Goal: Task Accomplishment & Management: Manage account settings

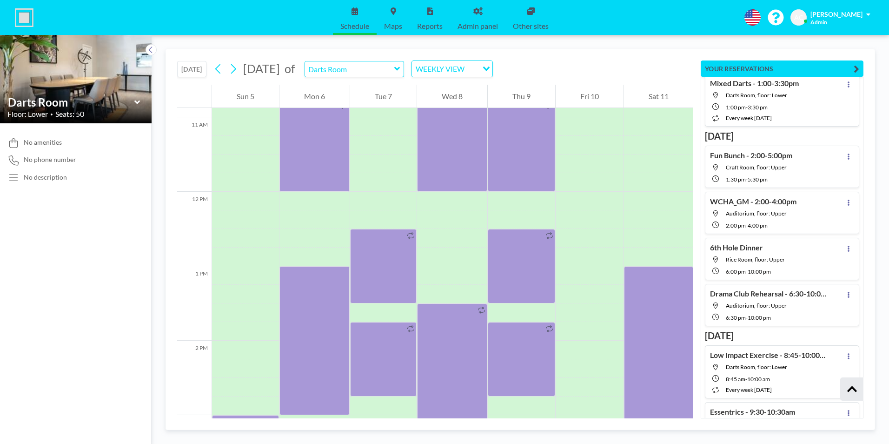
scroll to position [24760, 0]
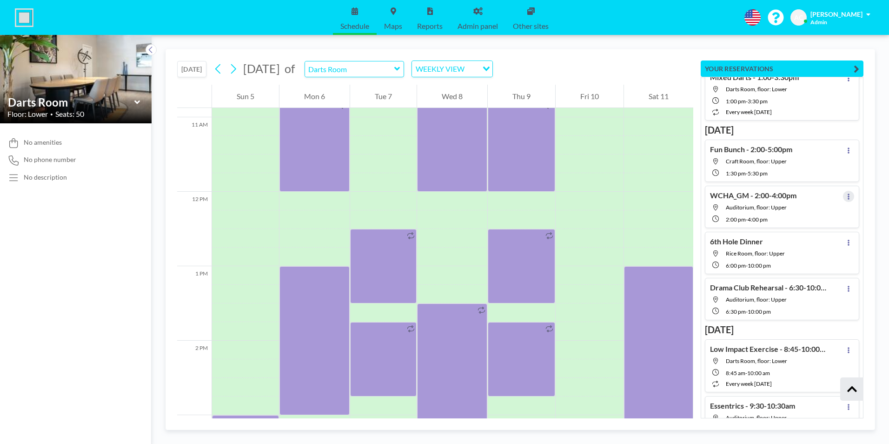
click at [847, 195] on icon at bounding box center [849, 197] width 4 height 6
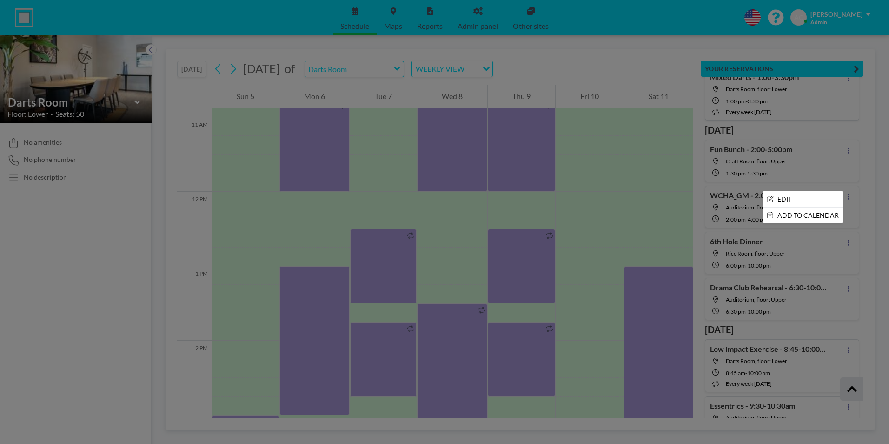
click at [880, 187] on div at bounding box center [444, 222] width 889 height 444
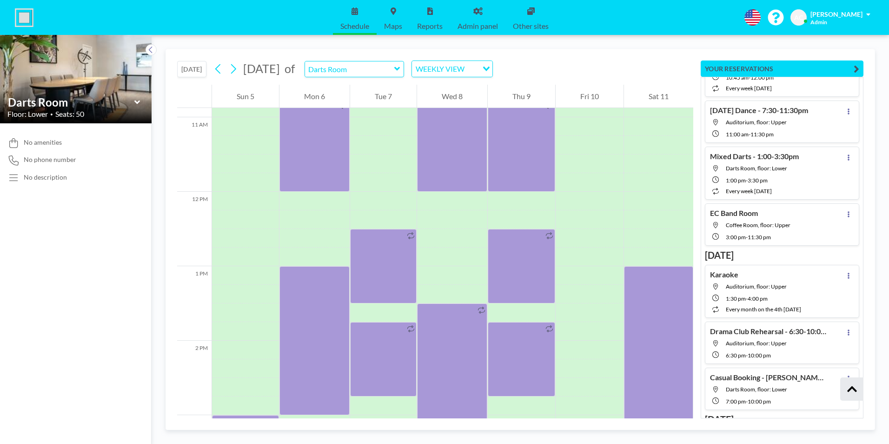
scroll to position [29774, 0]
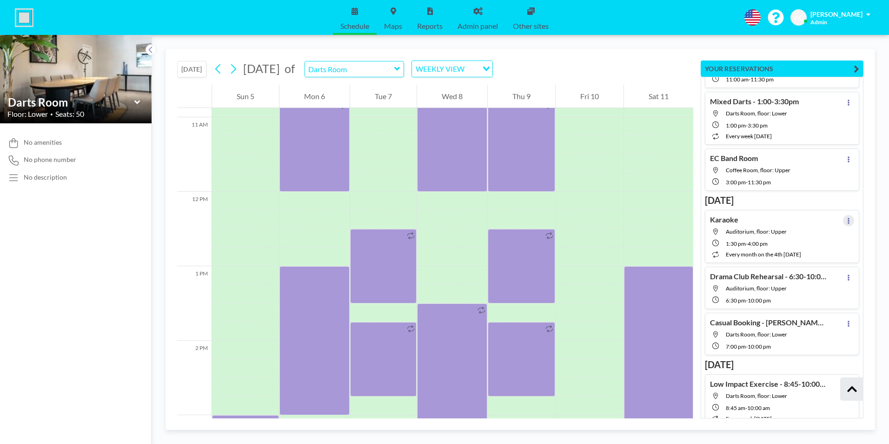
click at [848, 219] on icon at bounding box center [849, 221] width 2 height 6
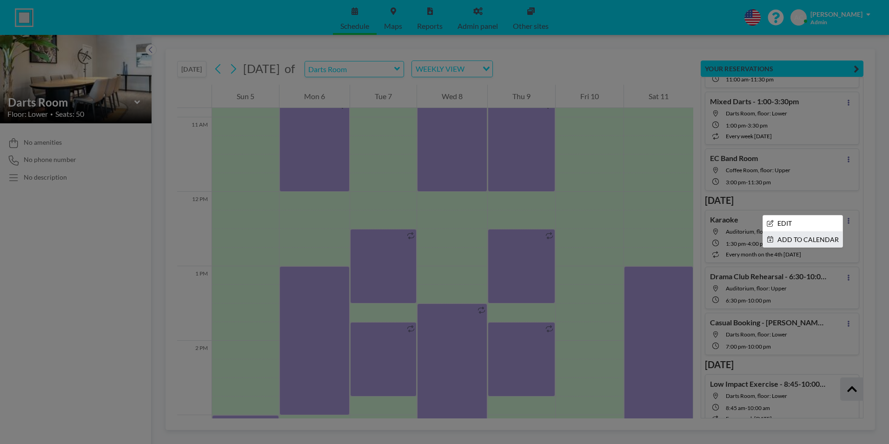
click at [808, 237] on li "ADD TO CALENDAR" at bounding box center [803, 240] width 80 height 16
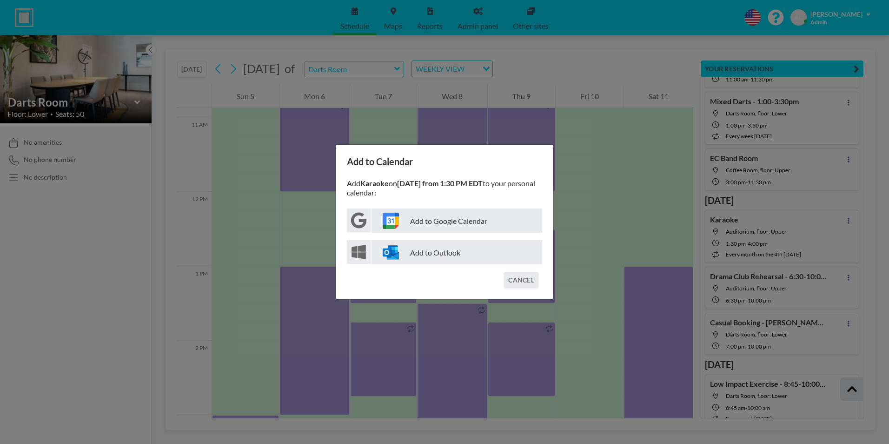
click at [453, 214] on p "Add to Google Calendar" at bounding box center [457, 220] width 171 height 24
drag, startPoint x: 526, startPoint y: 281, endPoint x: 681, endPoint y: 214, distance: 169.2
click at [527, 281] on button "CANCEL" at bounding box center [521, 280] width 34 height 16
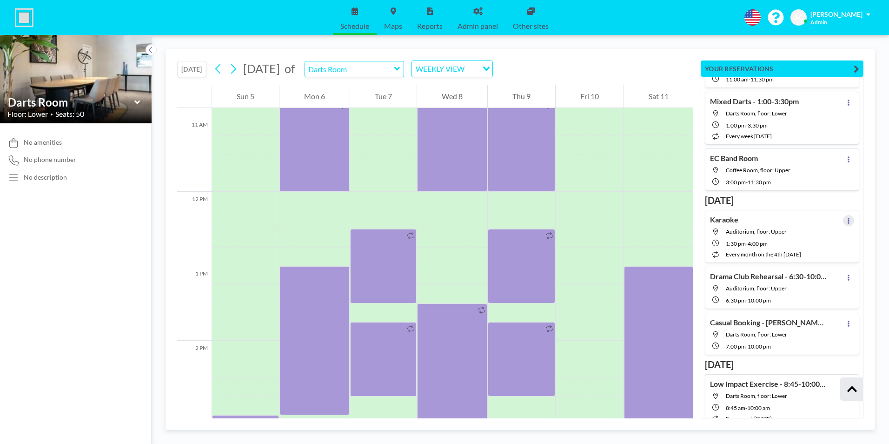
click at [847, 219] on icon at bounding box center [849, 221] width 4 height 6
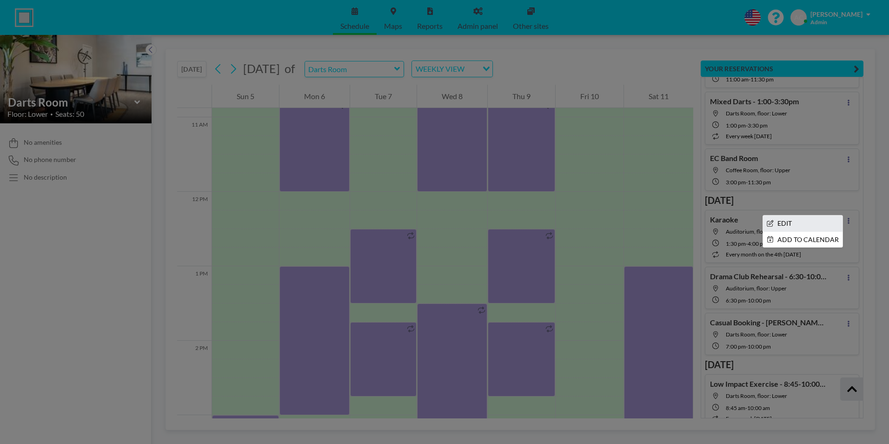
click at [782, 222] on li "EDIT" at bounding box center [803, 223] width 80 height 16
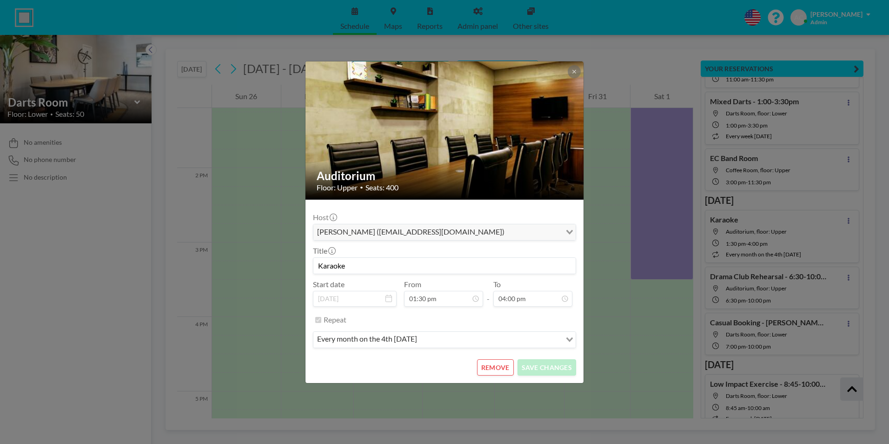
scroll to position [986, 0]
click at [369, 263] on input "Karaoke" at bounding box center [445, 266] width 262 height 16
type input "Karaoke -2:00-4:00pm"
click at [558, 367] on button "SAVE CHANGES" at bounding box center [547, 367] width 59 height 16
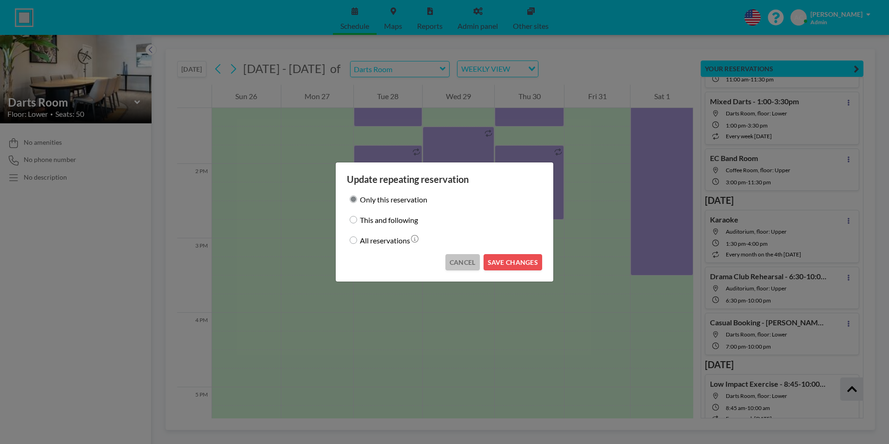
click at [472, 263] on button "CANCEL" at bounding box center [463, 262] width 34 height 16
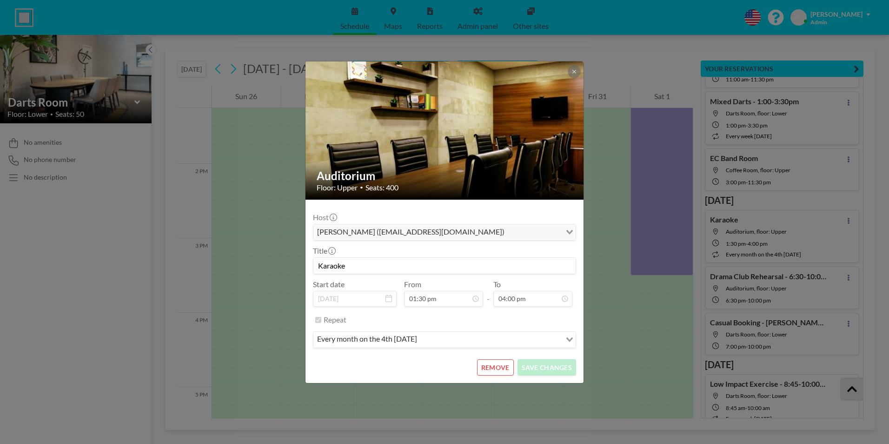
click at [371, 266] on input "Karaoke" at bounding box center [445, 266] width 262 height 16
type input "Karaoke - 1:30-4:00pm"
click at [551, 367] on button "SAVE CHANGES" at bounding box center [547, 367] width 59 height 16
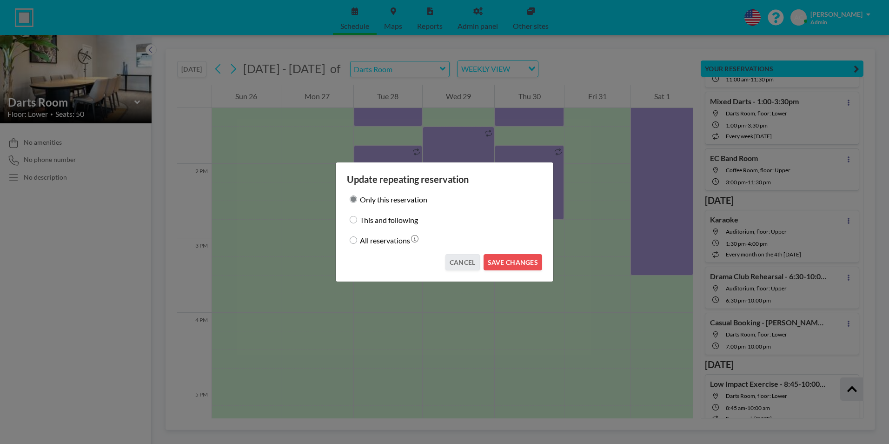
click at [355, 219] on input "This and following" at bounding box center [353, 219] width 7 height 7
radio input "true"
click at [524, 260] on button "SAVE CHANGES" at bounding box center [513, 262] width 59 height 16
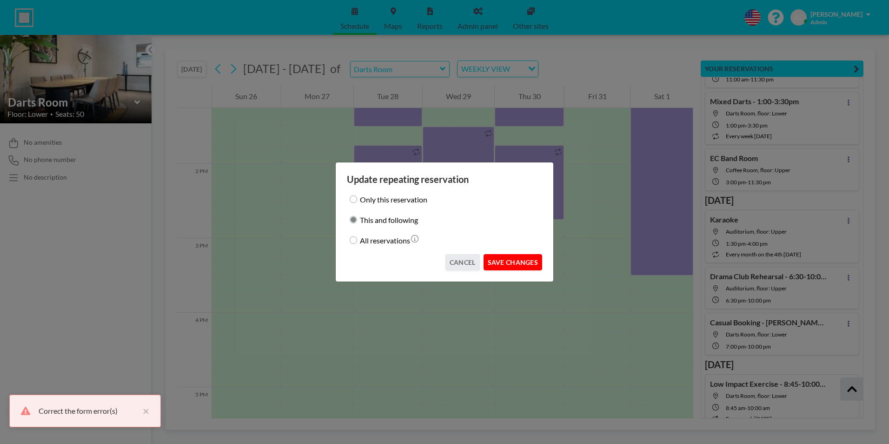
click at [514, 262] on button "SAVE CHANGES" at bounding box center [513, 262] width 59 height 16
click at [464, 260] on button "CANCEL" at bounding box center [463, 262] width 34 height 16
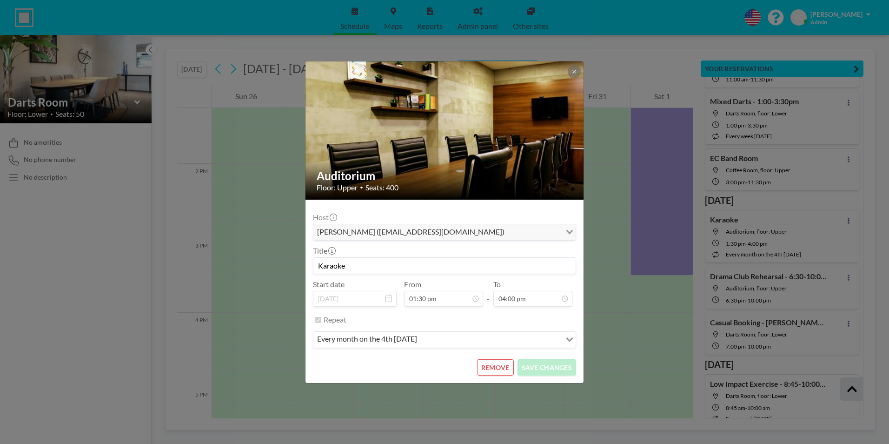
click at [370, 264] on input "Karaoke" at bounding box center [445, 266] width 262 height 16
type input "Karaoke - 1:30-4:00pm"
click at [554, 367] on button "SAVE CHANGES" at bounding box center [547, 367] width 59 height 16
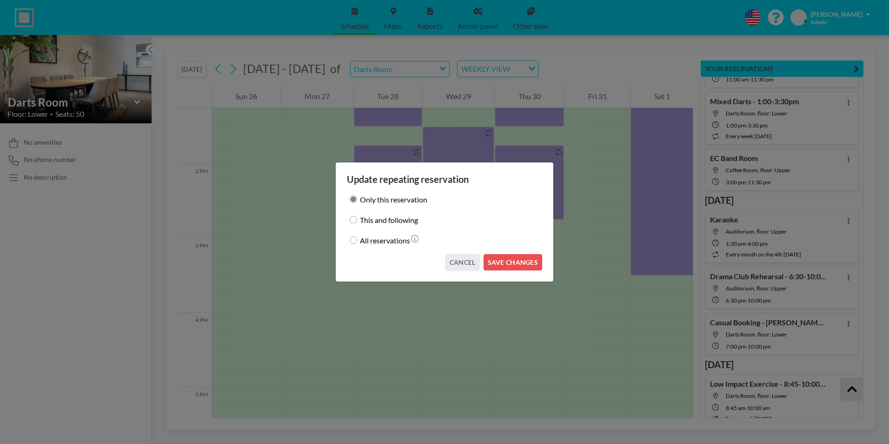
click at [353, 217] on input "This and following" at bounding box center [353, 219] width 7 height 7
radio input "true"
click at [514, 262] on button "SAVE CHANGES" at bounding box center [513, 262] width 59 height 16
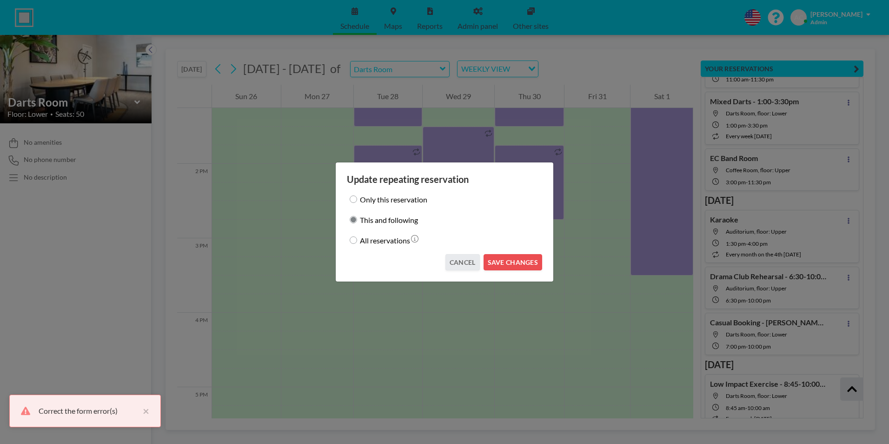
click at [87, 409] on div "Correct the form error(s)" at bounding box center [89, 410] width 100 height 11
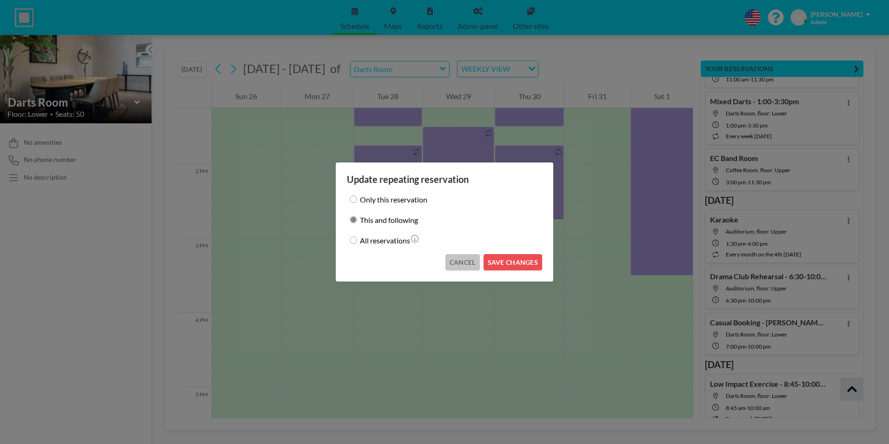
click at [468, 262] on button "CANCEL" at bounding box center [463, 262] width 34 height 16
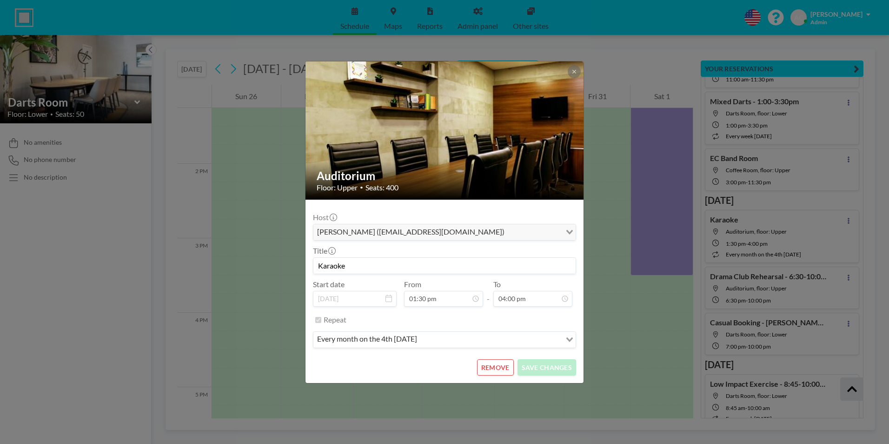
click at [450, 266] on input "Karaoke" at bounding box center [445, 266] width 262 height 16
click at [575, 68] on button at bounding box center [574, 71] width 13 height 13
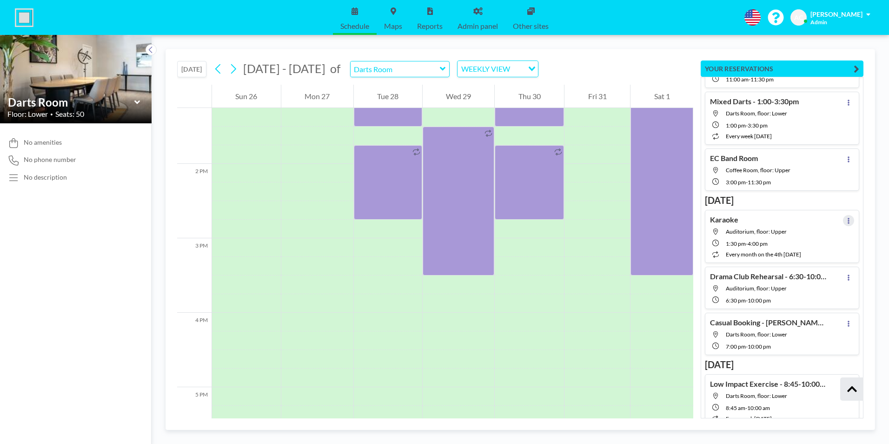
click at [847, 220] on icon at bounding box center [849, 221] width 4 height 6
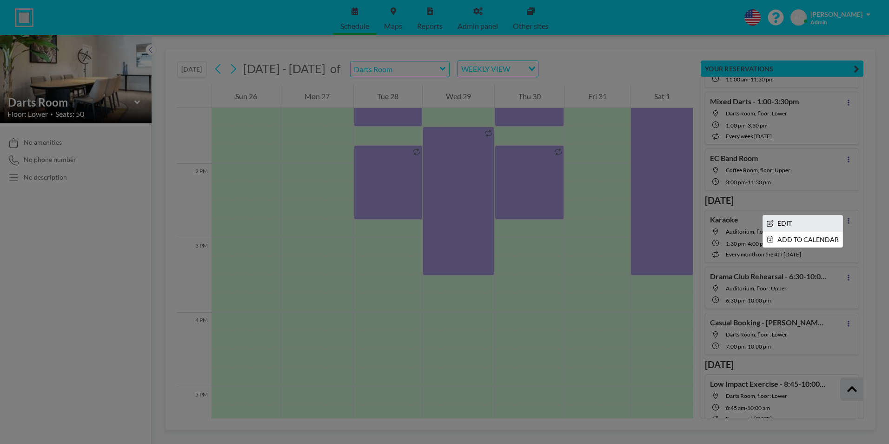
click at [790, 224] on li "EDIT" at bounding box center [803, 223] width 80 height 16
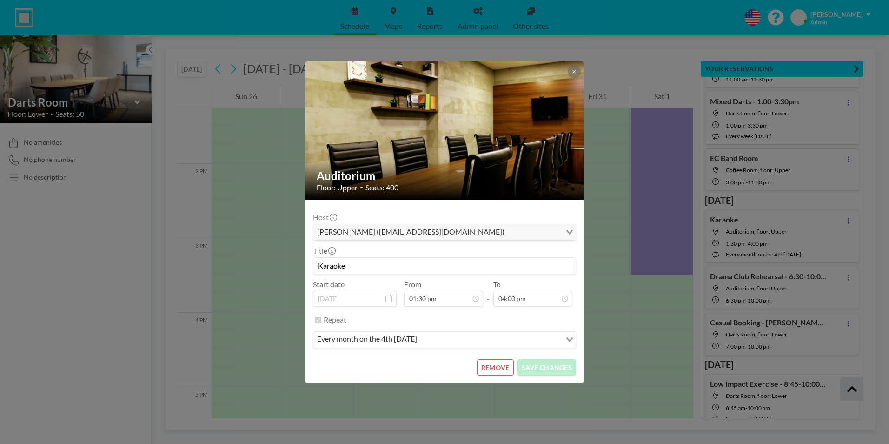
click at [380, 265] on input "Karaoke" at bounding box center [445, 266] width 262 height 16
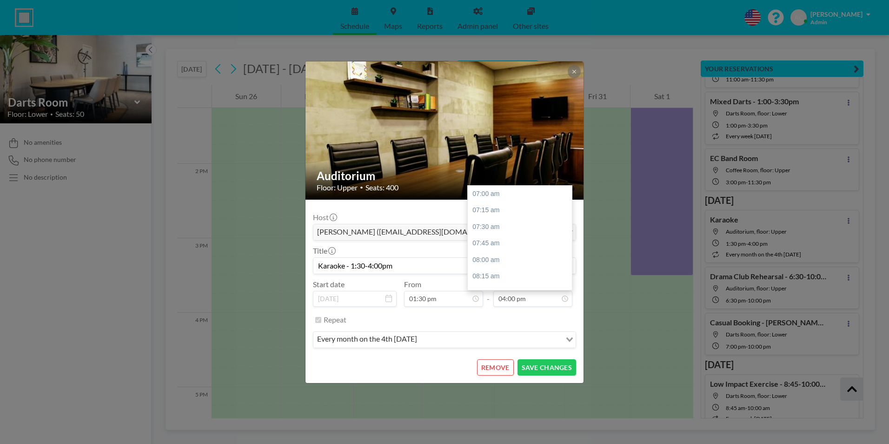
scroll to position [596, 0]
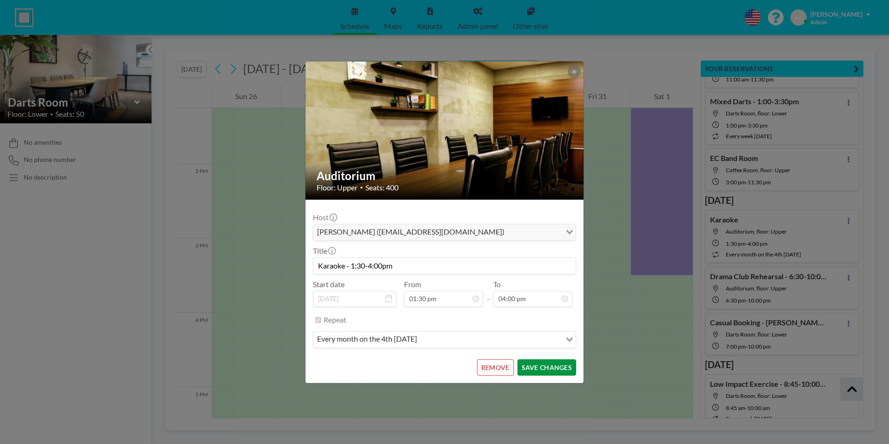
type input "Karaoke - 1:30-4:00pm"
click at [541, 365] on button "SAVE CHANGES" at bounding box center [547, 367] width 59 height 16
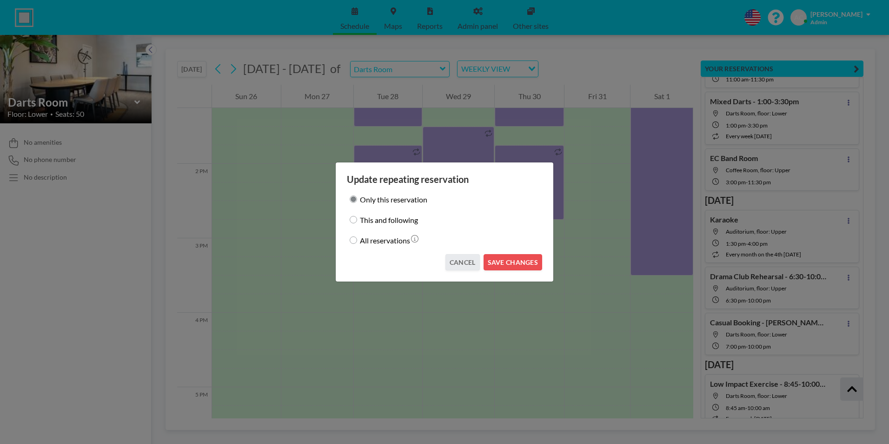
click at [354, 222] on input "This and following" at bounding box center [353, 219] width 7 height 7
radio input "true"
click at [513, 261] on button "SAVE CHANGES" at bounding box center [513, 262] width 59 height 16
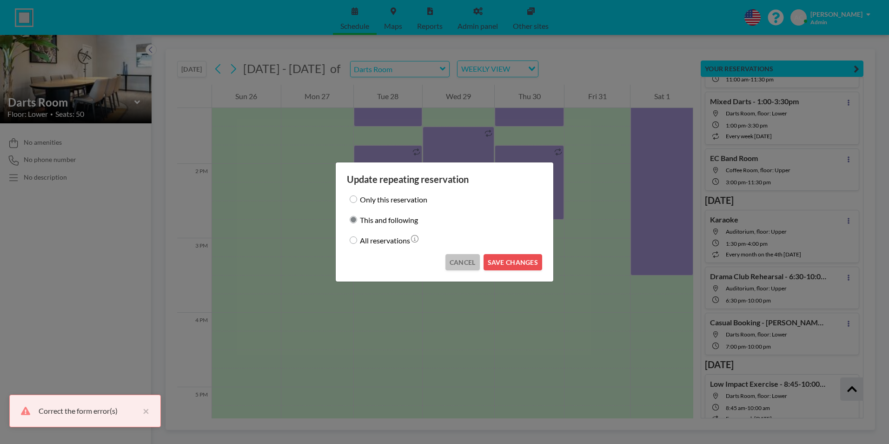
click at [466, 263] on button "CANCEL" at bounding box center [463, 262] width 34 height 16
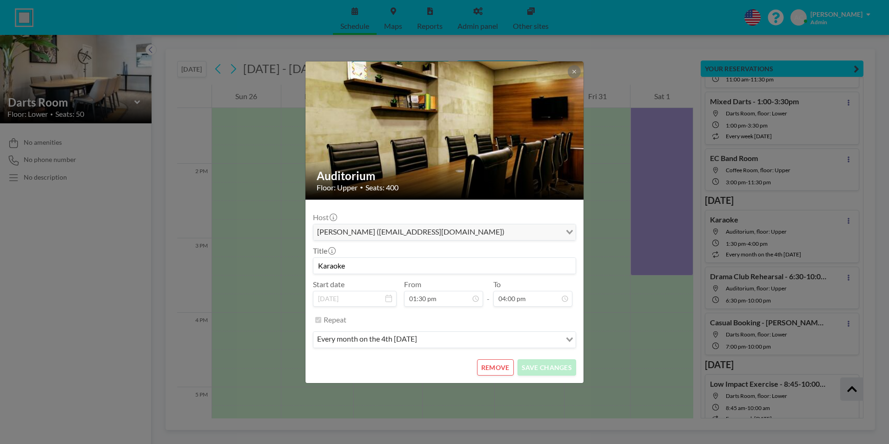
click at [413, 312] on div "Repeat" at bounding box center [450, 319] width 253 height 15
click at [572, 72] on icon at bounding box center [575, 72] width 6 height 6
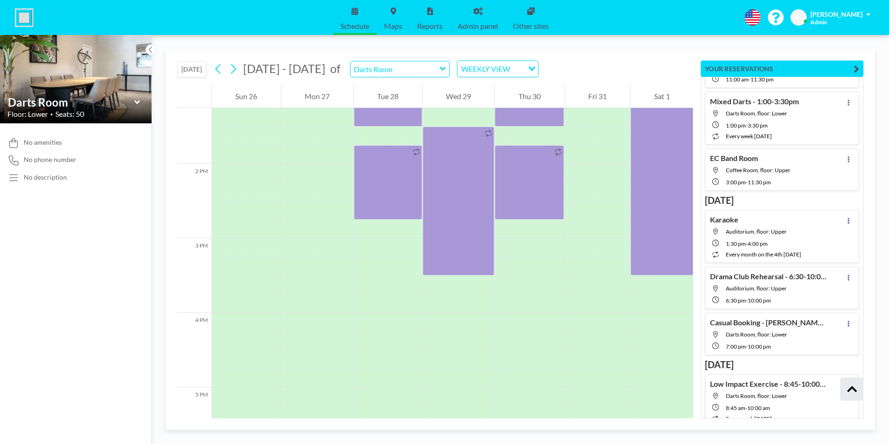
click at [768, 240] on span "4:00 PM" at bounding box center [758, 243] width 20 height 7
type input "Auditorium"
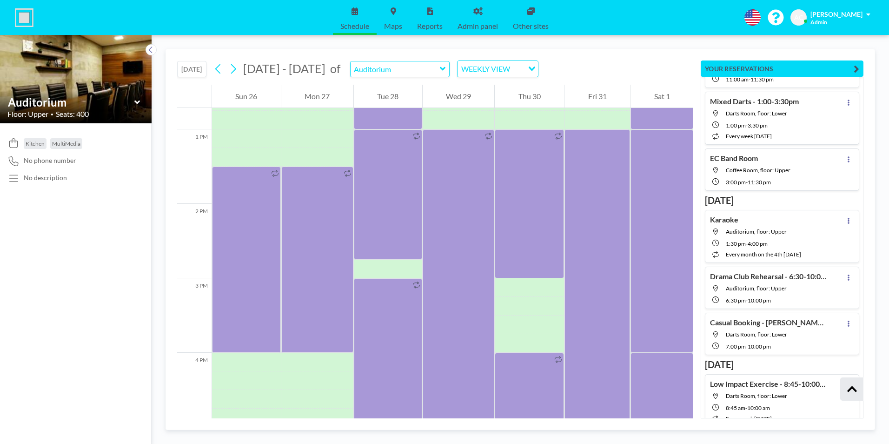
scroll to position [986, 0]
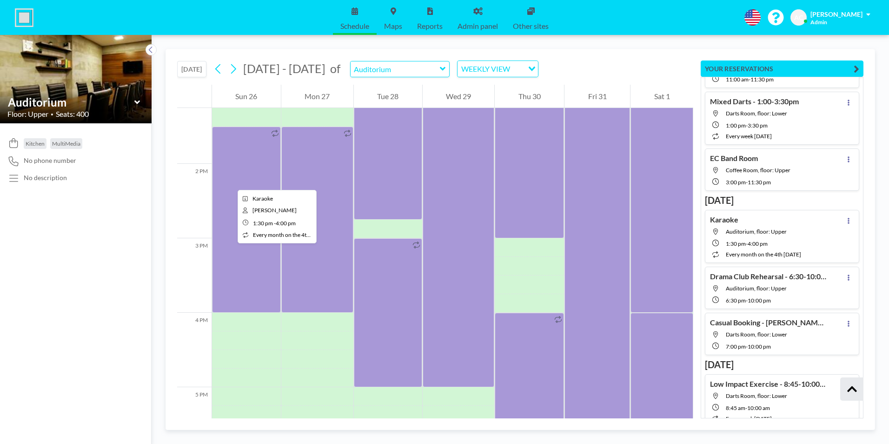
click at [230, 181] on div at bounding box center [246, 220] width 69 height 186
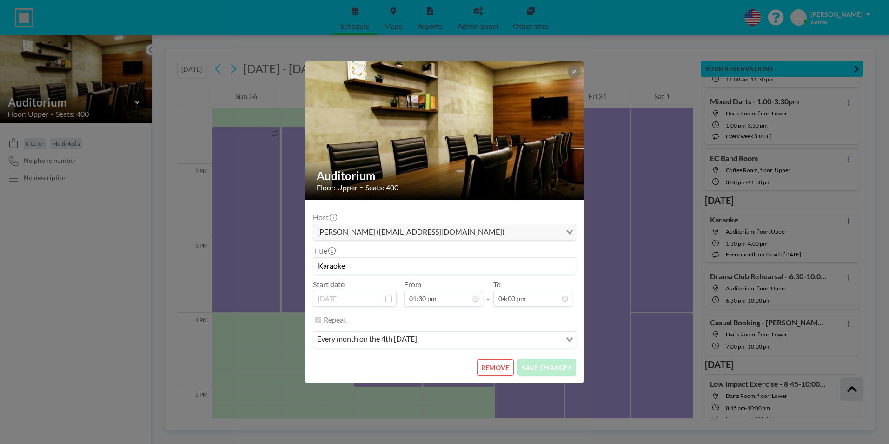
scroll to position [596, 0]
click at [374, 267] on input "Karaoke" at bounding box center [445, 266] width 262 height 16
type input "Karaoke - 1:30-4:00pm"
click at [542, 368] on button "SAVE CHANGES" at bounding box center [547, 367] width 59 height 16
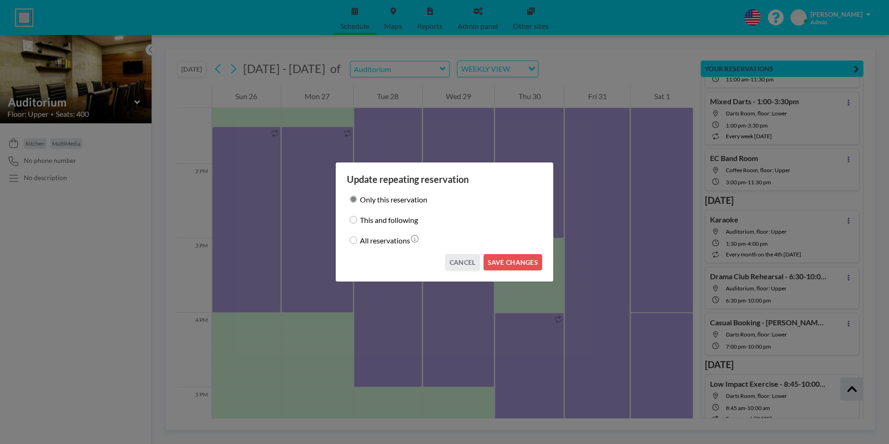
click at [355, 220] on input "This and following" at bounding box center [353, 219] width 7 height 7
radio input "true"
click at [518, 261] on button "SAVE CHANGES" at bounding box center [513, 262] width 59 height 16
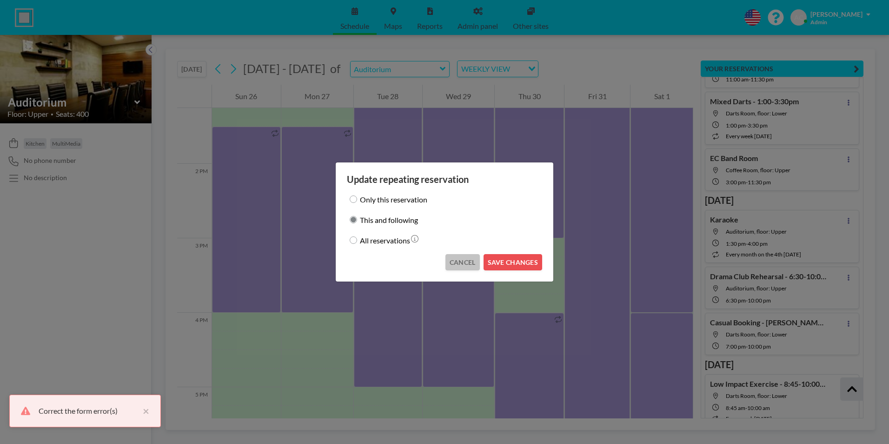
click at [463, 259] on button "CANCEL" at bounding box center [463, 262] width 34 height 16
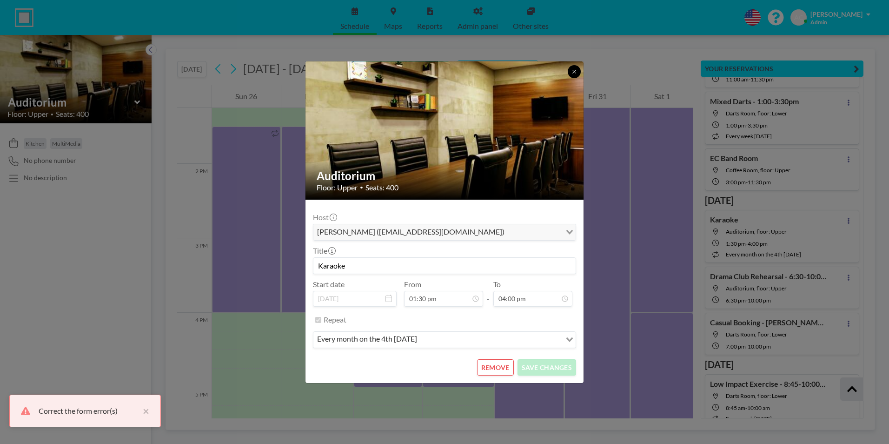
click at [573, 72] on icon at bounding box center [575, 72] width 6 height 6
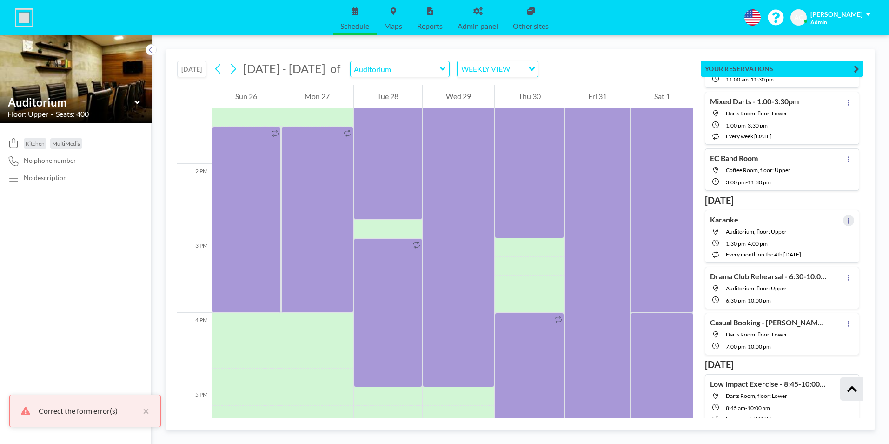
click at [843, 219] on button at bounding box center [848, 220] width 11 height 11
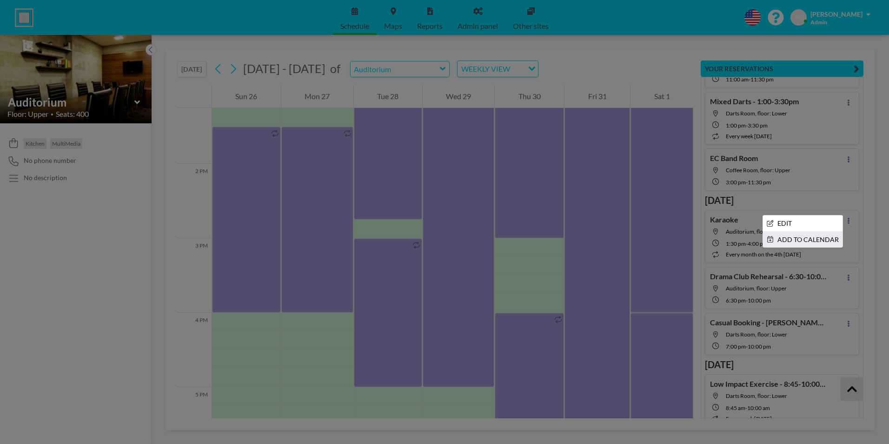
click at [796, 243] on li "ADD TO CALENDAR" at bounding box center [803, 240] width 80 height 16
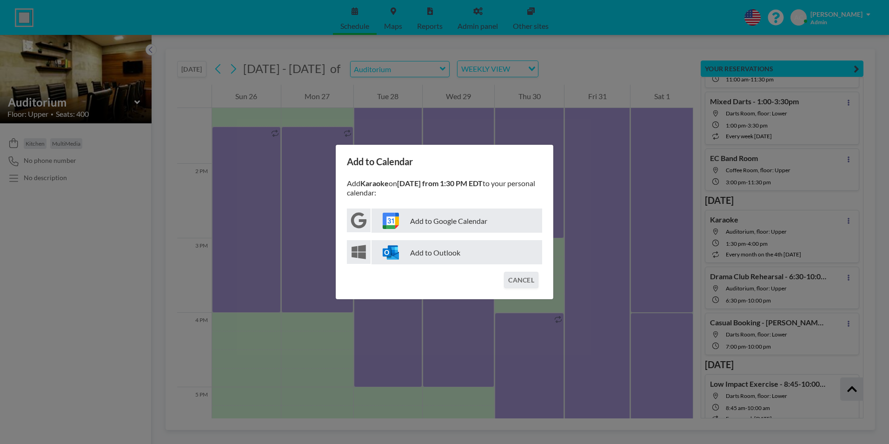
click at [427, 219] on p "Add to Google Calendar" at bounding box center [457, 220] width 171 height 24
click at [525, 281] on button "CANCEL" at bounding box center [521, 280] width 34 height 16
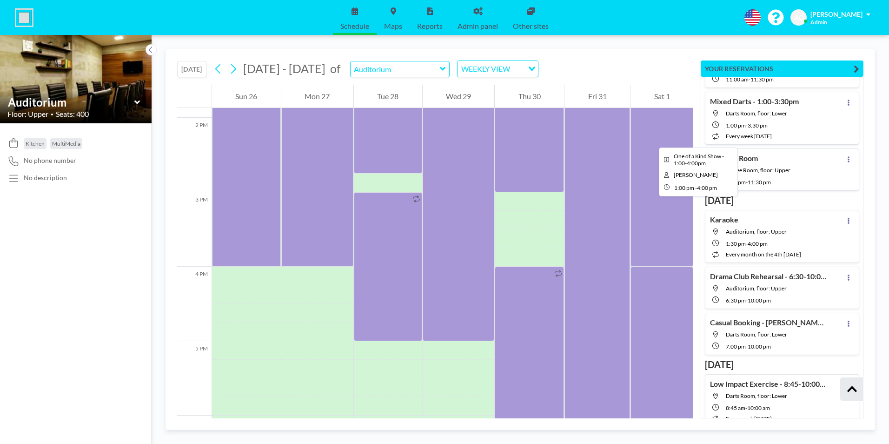
scroll to position [1033, 0]
click at [236, 68] on icon at bounding box center [233, 69] width 9 height 14
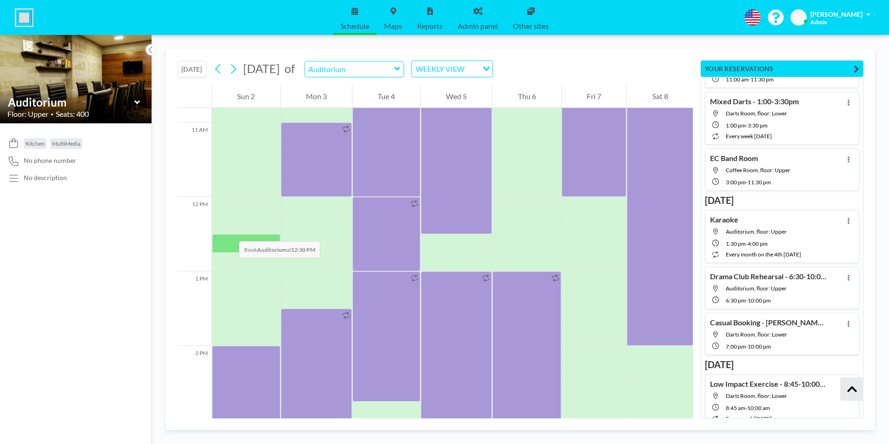
scroll to position [809, 0]
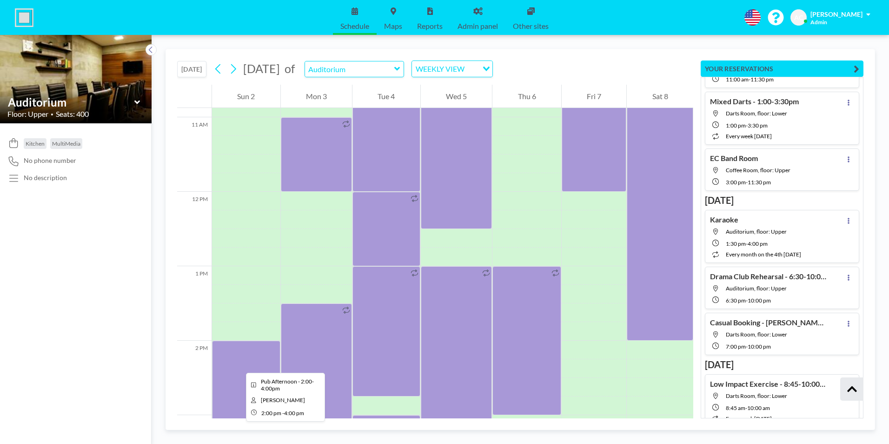
click at [239, 364] on div at bounding box center [246, 415] width 68 height 149
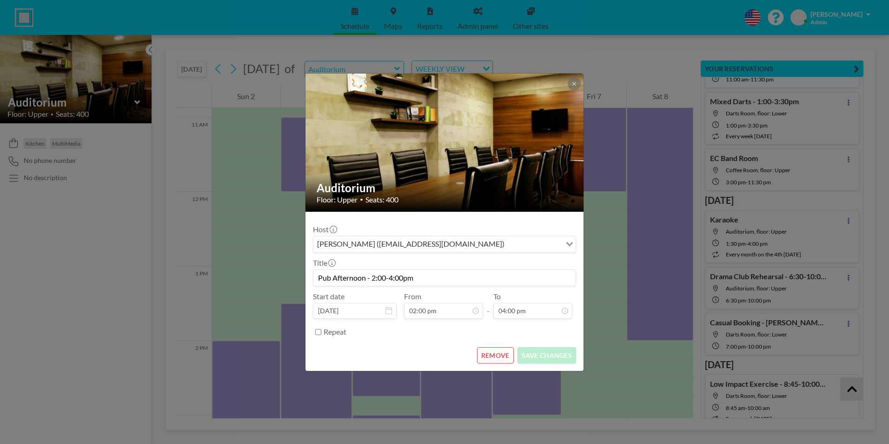
click at [373, 277] on input "Pub Afternoon - 2:00-4:00pm" at bounding box center [445, 278] width 262 height 16
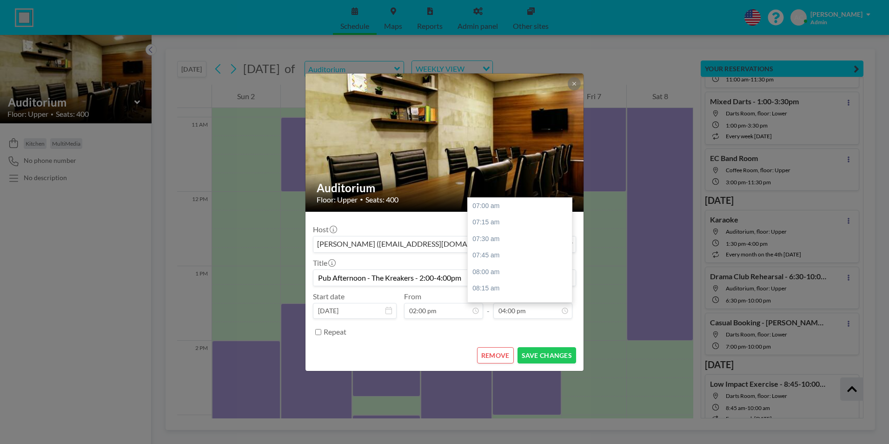
scroll to position [596, 0]
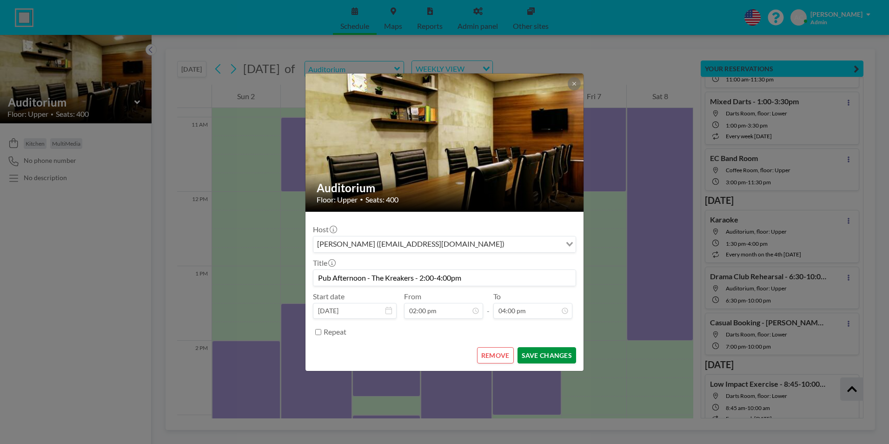
type input "Pub Afternoon - The Kreakers - 2:00-4:00pm"
click at [550, 355] on button "SAVE CHANGES" at bounding box center [547, 355] width 59 height 16
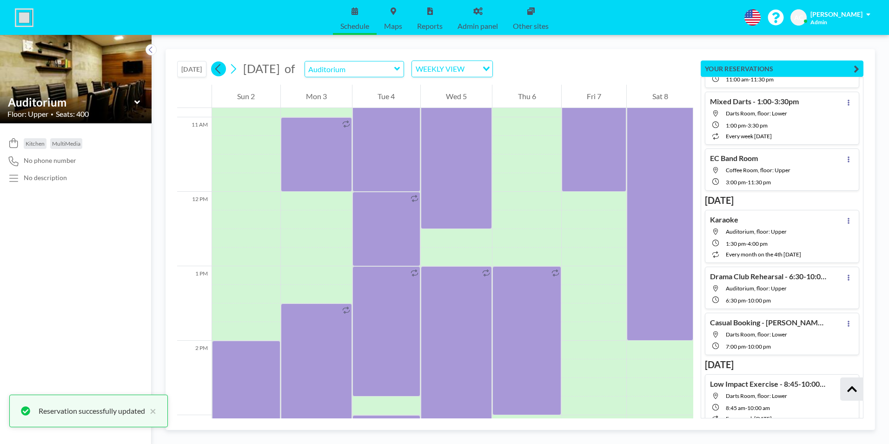
click at [220, 70] on icon at bounding box center [218, 69] width 9 height 14
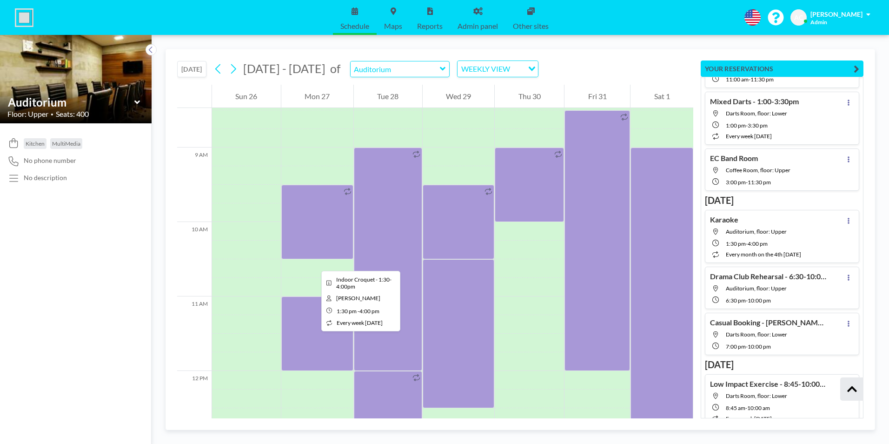
scroll to position [856, 0]
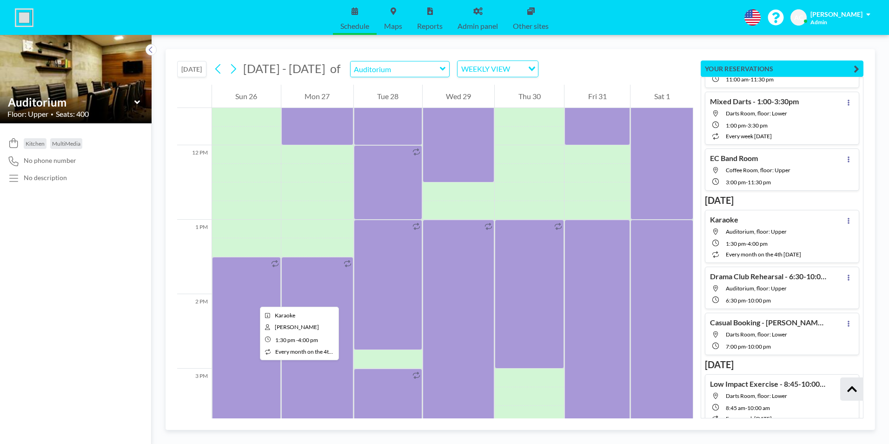
click at [253, 298] on div at bounding box center [246, 350] width 69 height 186
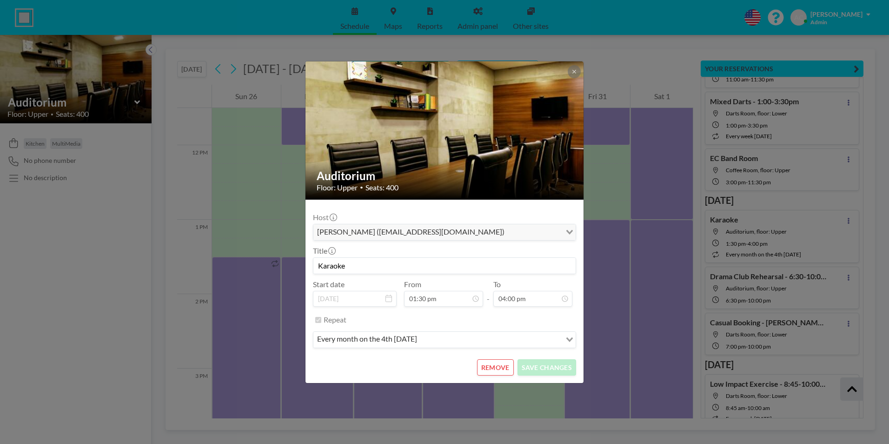
click at [366, 261] on input "Karaoke" at bounding box center [445, 266] width 262 height 16
type input "Karaoke - 1:30-4:00pm"
click at [542, 367] on button "SAVE CHANGES" at bounding box center [547, 367] width 59 height 16
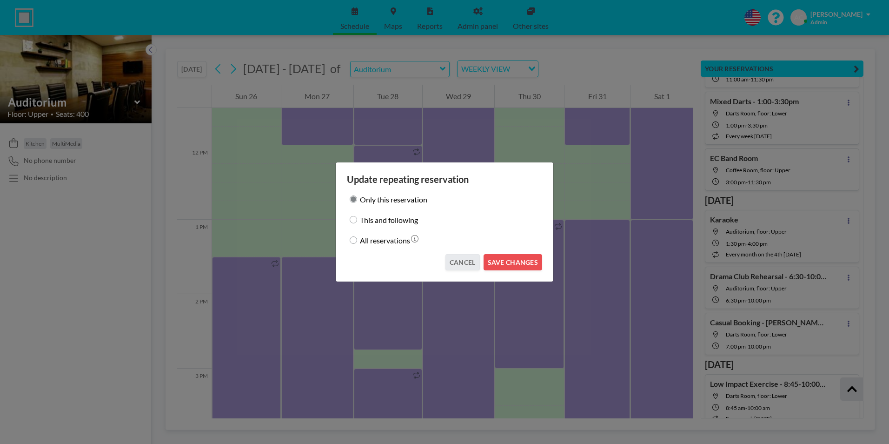
click at [355, 220] on input "This and following" at bounding box center [353, 219] width 7 height 7
radio input "true"
click at [519, 261] on button "SAVE CHANGES" at bounding box center [513, 262] width 59 height 16
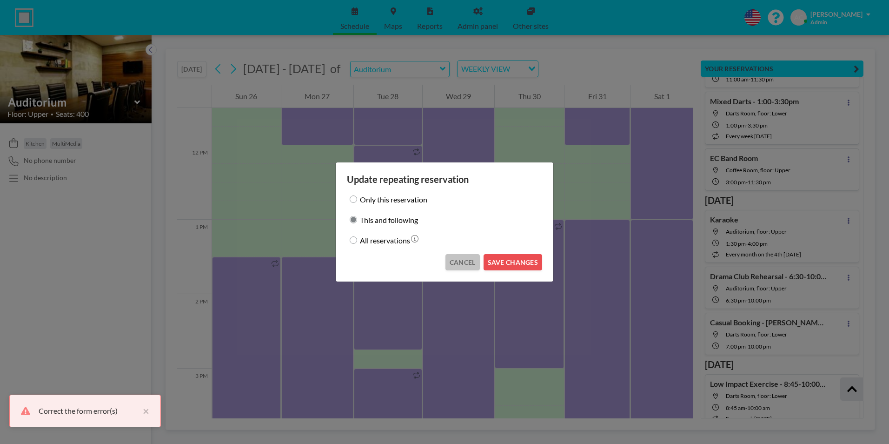
click at [469, 264] on button "CANCEL" at bounding box center [463, 262] width 34 height 16
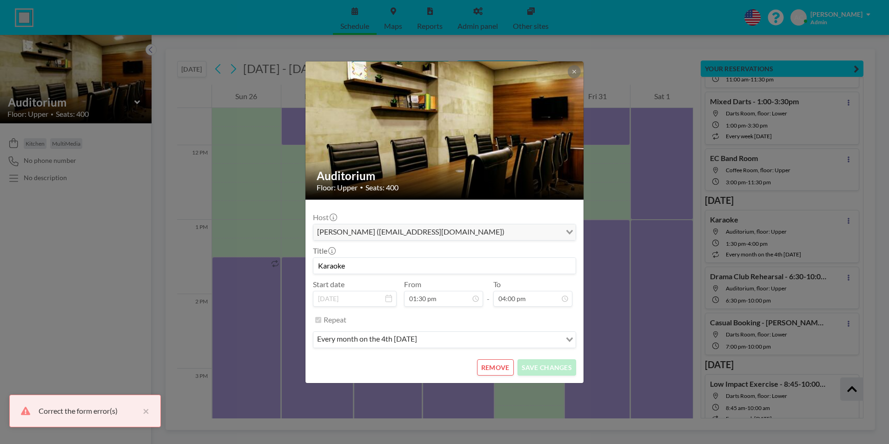
scroll to position [430, 0]
click at [493, 369] on button "REMOVE" at bounding box center [495, 367] width 37 height 16
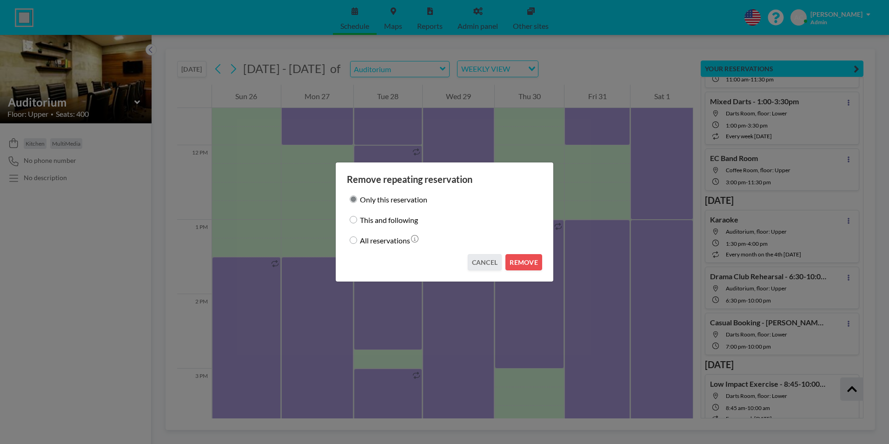
click at [354, 220] on input "This and following" at bounding box center [353, 219] width 7 height 7
radio input "true"
click at [488, 262] on button "CANCEL" at bounding box center [485, 262] width 34 height 16
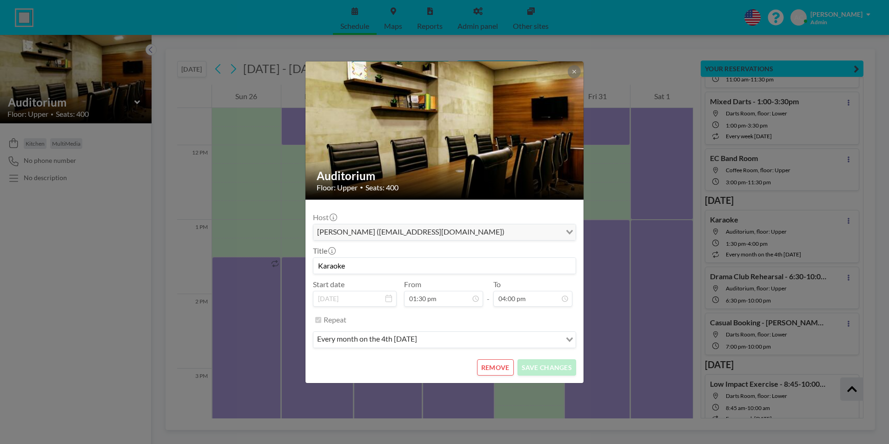
scroll to position [596, 0]
click at [575, 72] on icon at bounding box center [574, 71] width 3 height 3
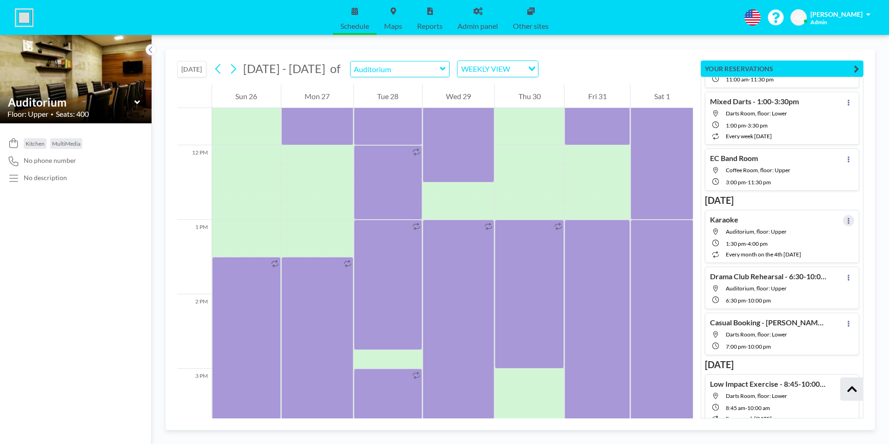
click at [847, 219] on icon at bounding box center [849, 221] width 4 height 6
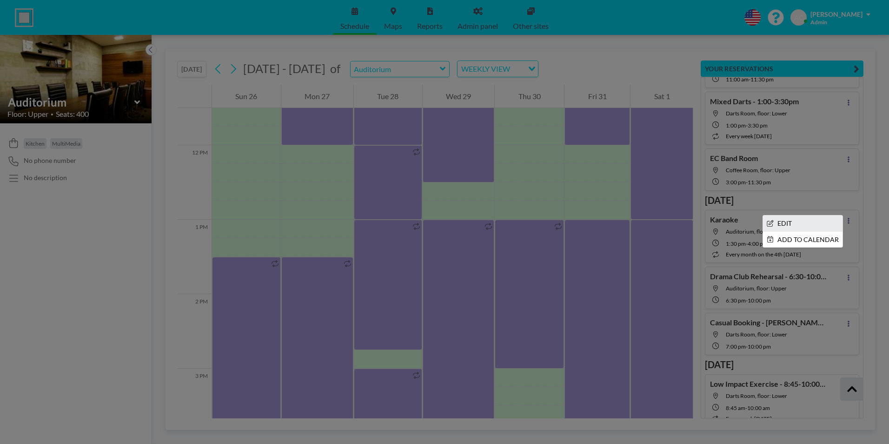
click at [777, 222] on li "EDIT" at bounding box center [803, 223] width 80 height 16
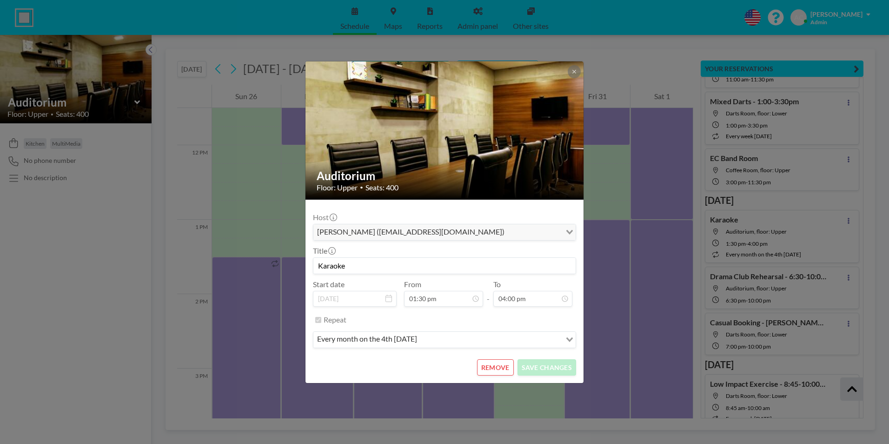
scroll to position [430, 0]
click at [491, 367] on button "REMOVE" at bounding box center [495, 367] width 37 height 16
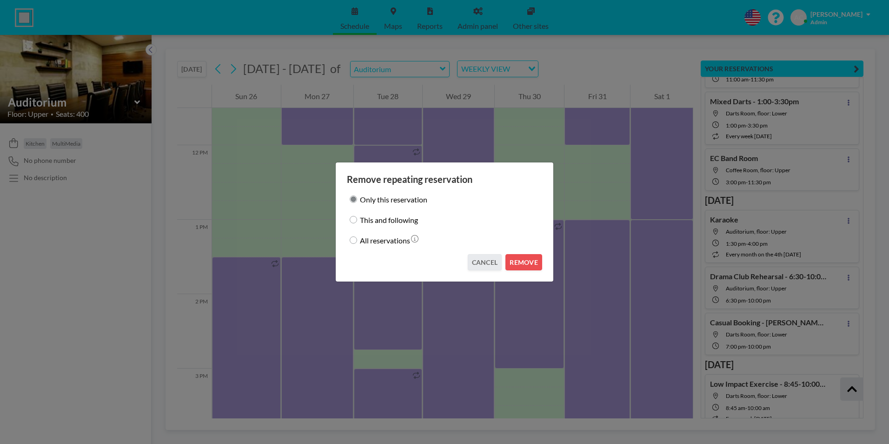
click at [356, 220] on input "This and following" at bounding box center [353, 219] width 7 height 7
radio input "true"
click at [522, 262] on button "REMOVE" at bounding box center [524, 262] width 37 height 16
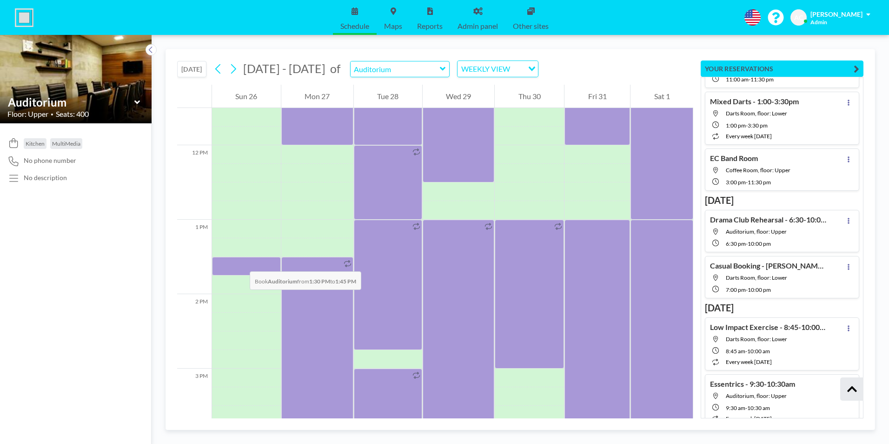
click at [240, 262] on div at bounding box center [246, 266] width 69 height 19
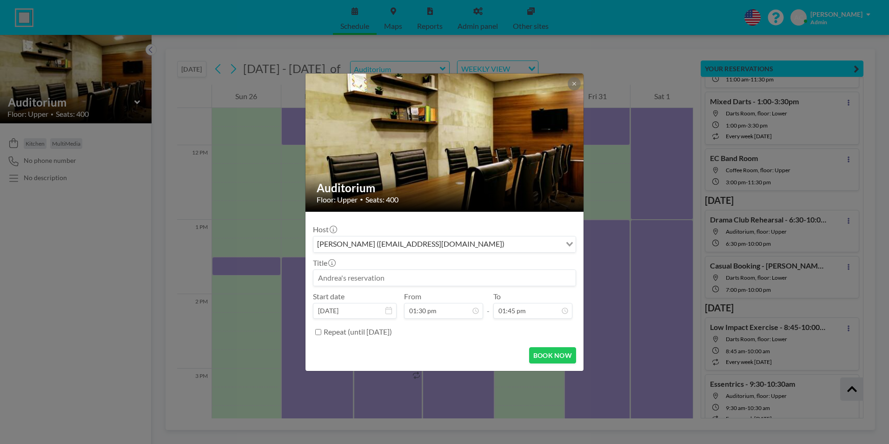
click at [354, 275] on input at bounding box center [445, 278] width 262 height 16
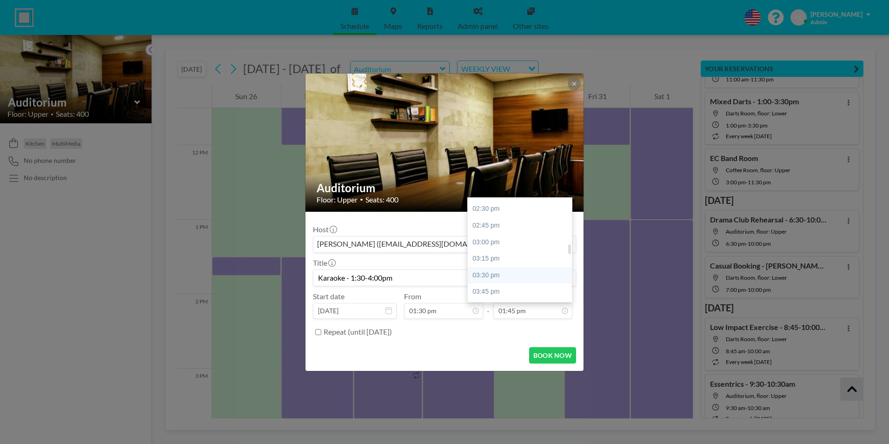
scroll to position [540, 0]
type input "Karaoke - 1:30-4:00pm"
click at [496, 260] on div "04:00 pm" at bounding box center [522, 262] width 109 height 17
type input "04:00 pm"
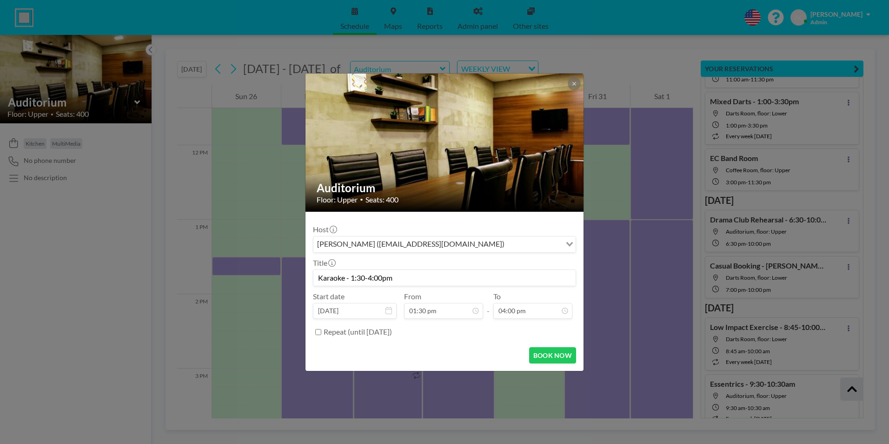
click at [319, 332] on input "Repeat (until [DATE])" at bounding box center [318, 332] width 6 height 6
checkbox input "true"
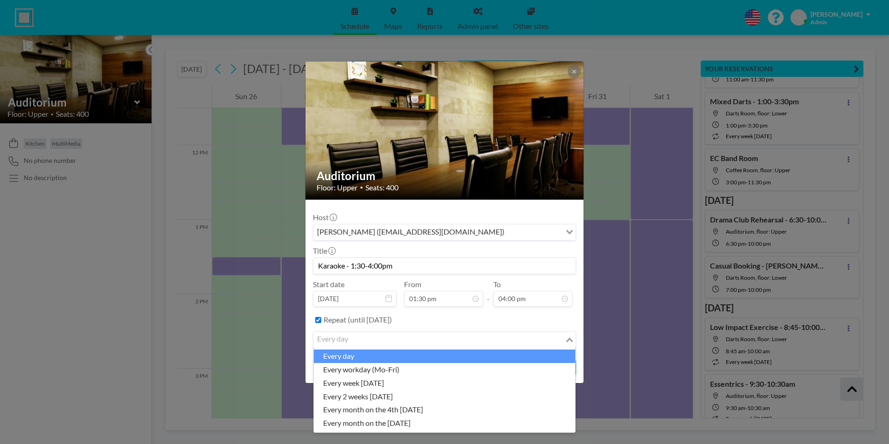
click at [412, 335] on input "Search for option" at bounding box center [439, 340] width 250 height 12
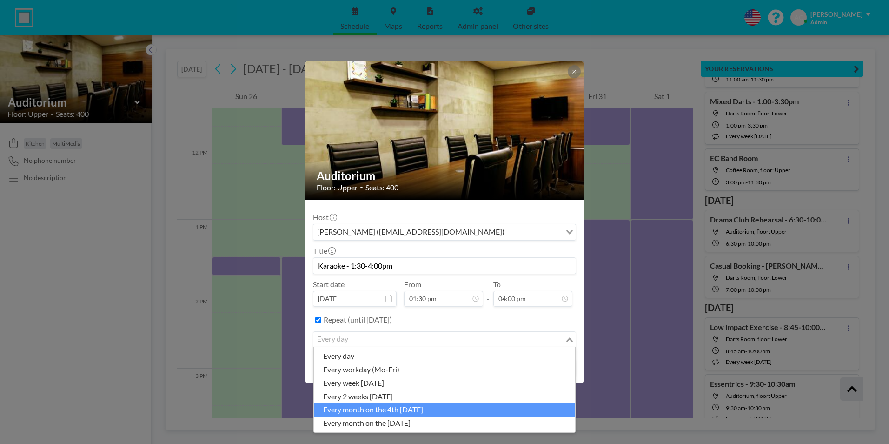
click at [414, 407] on li "every month on the 4th [DATE]" at bounding box center [444, 409] width 261 height 13
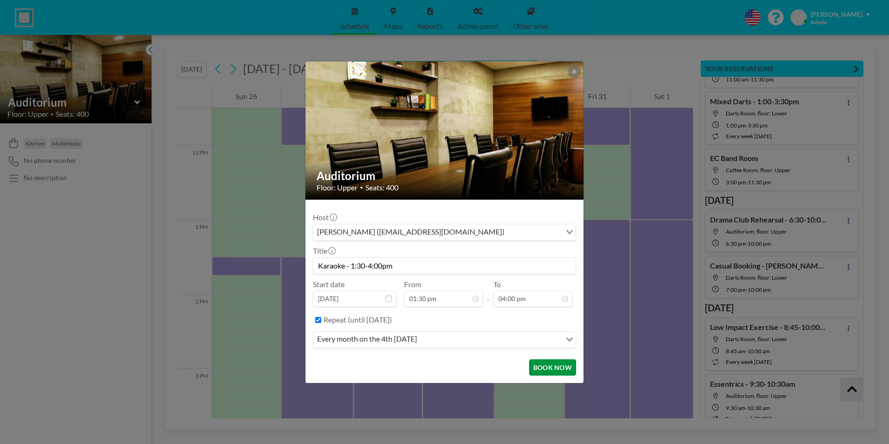
click at [554, 366] on button "BOOK NOW" at bounding box center [552, 367] width 47 height 16
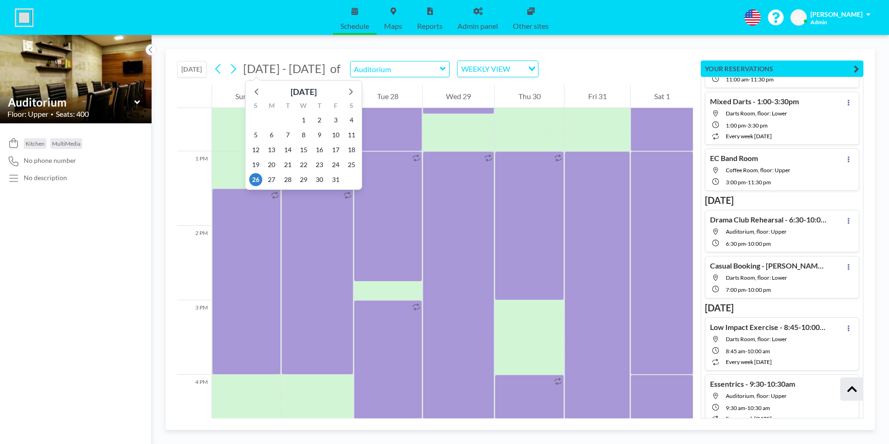
scroll to position [949, 0]
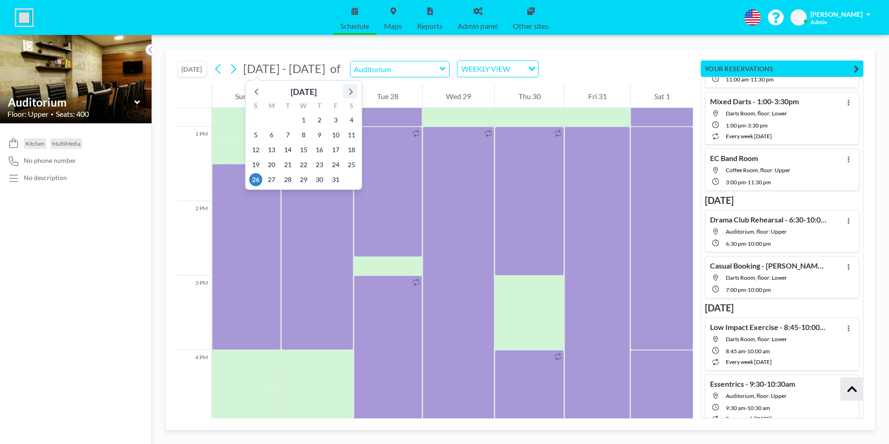
click at [351, 94] on icon at bounding box center [351, 91] width 4 height 7
click at [257, 178] on span "23" at bounding box center [255, 179] width 13 height 13
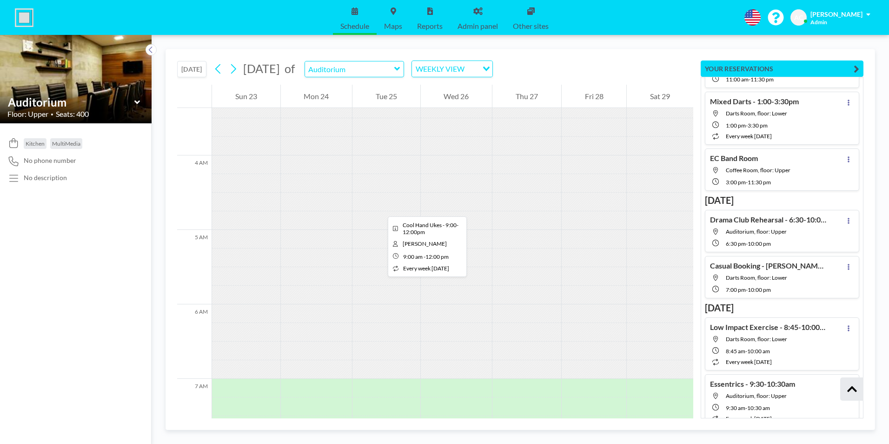
scroll to position [158, 0]
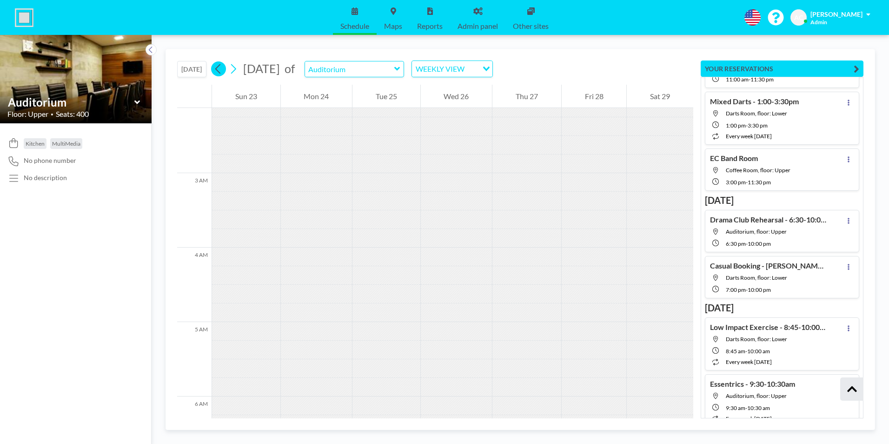
click at [218, 68] on icon at bounding box center [217, 69] width 5 height 10
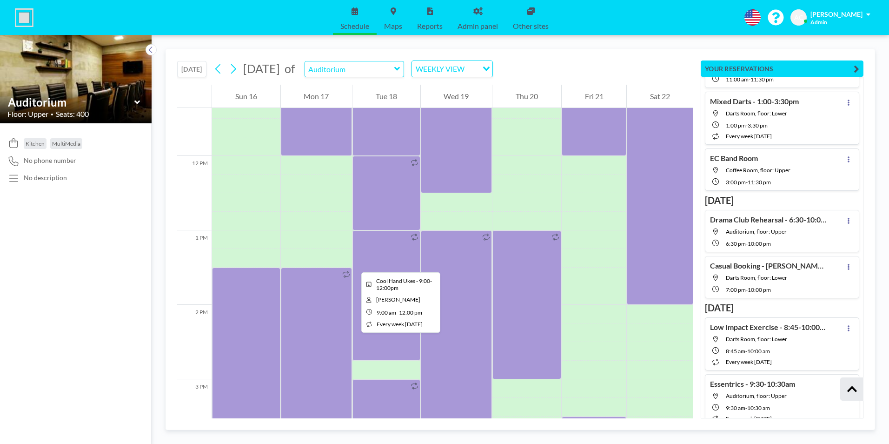
scroll to position [856, 0]
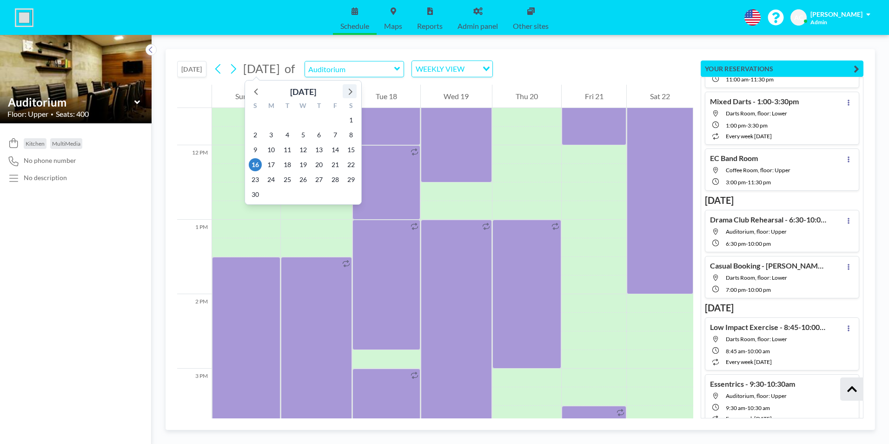
click at [350, 90] on icon at bounding box center [350, 91] width 12 height 12
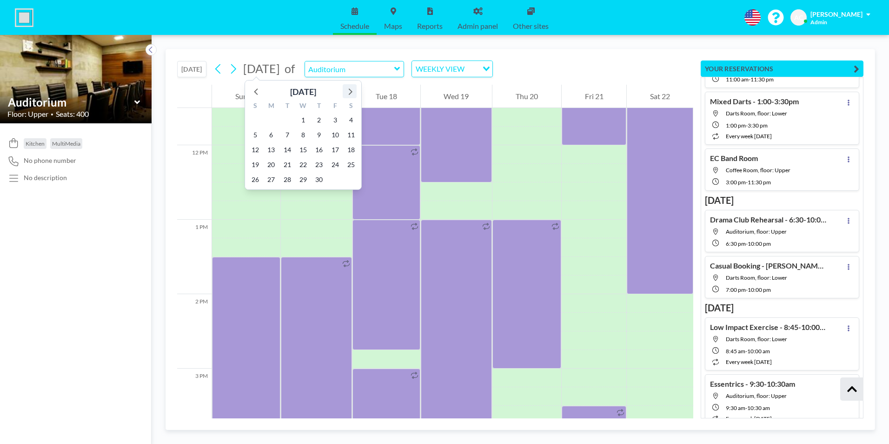
click at [350, 90] on icon at bounding box center [350, 91] width 12 height 12
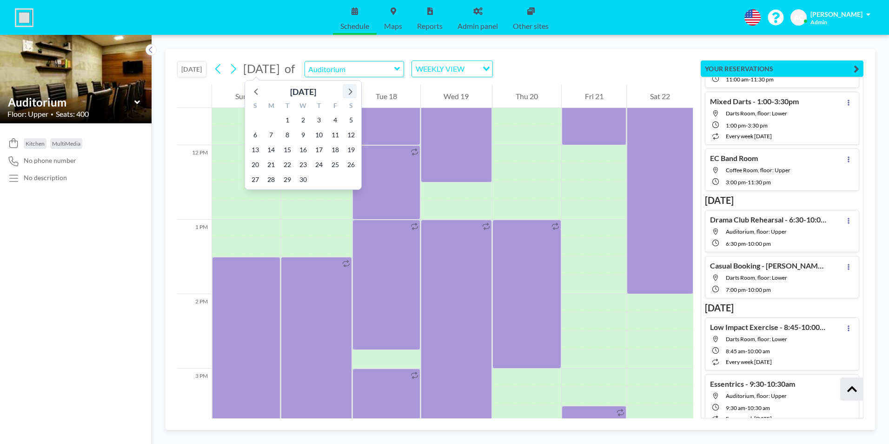
click at [350, 90] on icon at bounding box center [351, 91] width 4 height 7
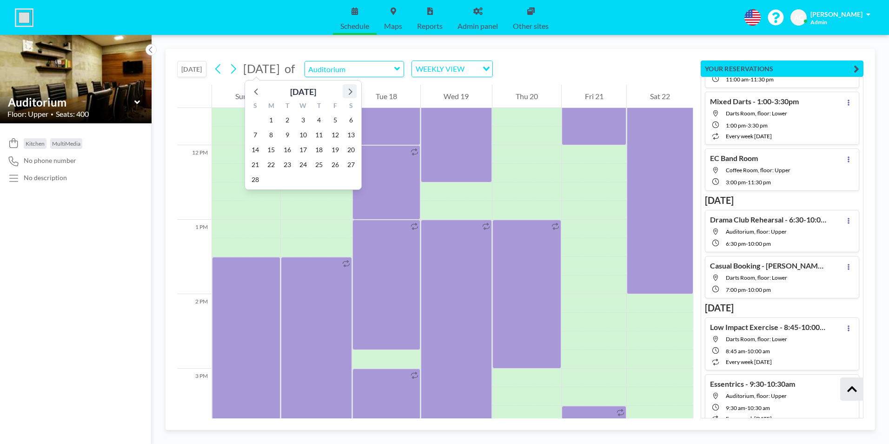
click at [350, 90] on icon at bounding box center [351, 91] width 4 height 7
click at [254, 177] on span "25" at bounding box center [255, 179] width 13 height 13
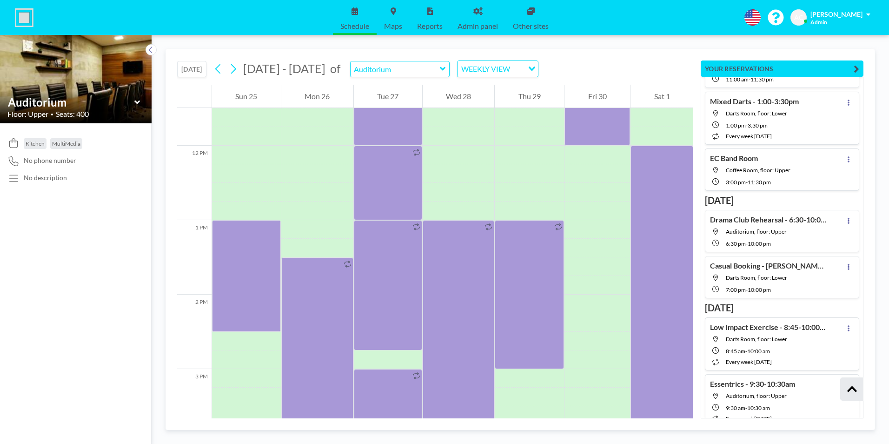
scroll to position [977, 0]
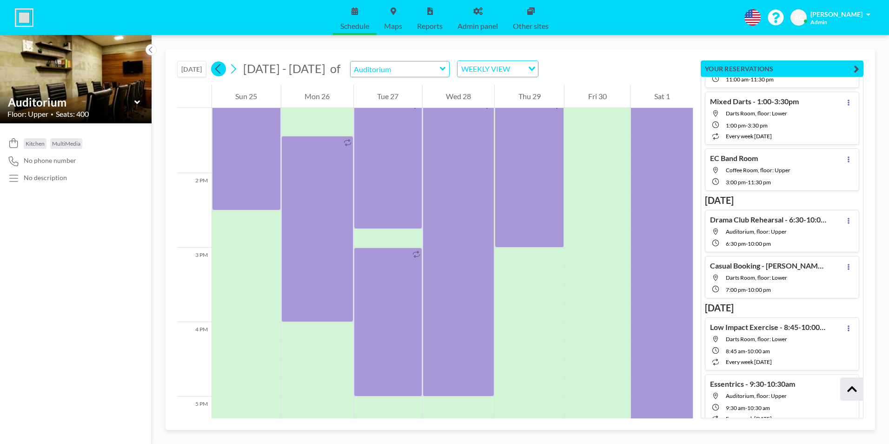
click at [217, 67] on icon at bounding box center [218, 69] width 9 height 14
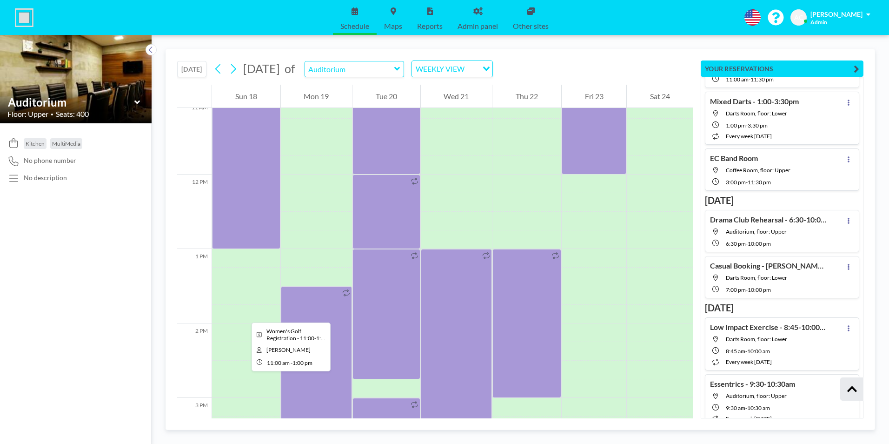
scroll to position [856, 0]
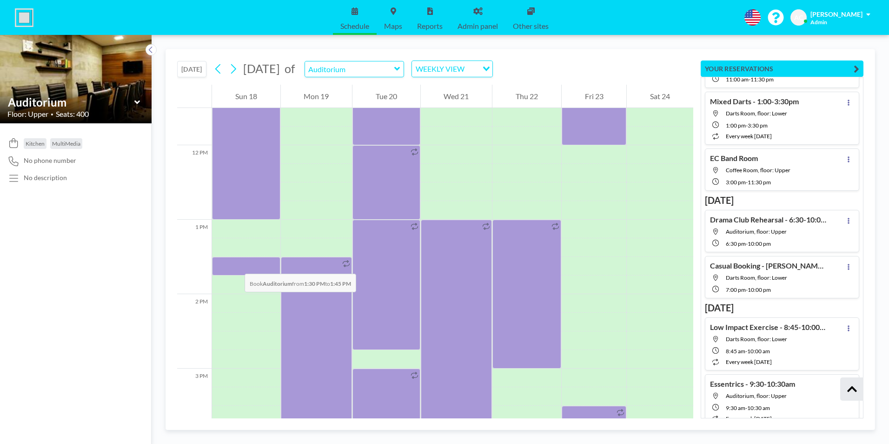
click at [235, 264] on div at bounding box center [246, 266] width 68 height 19
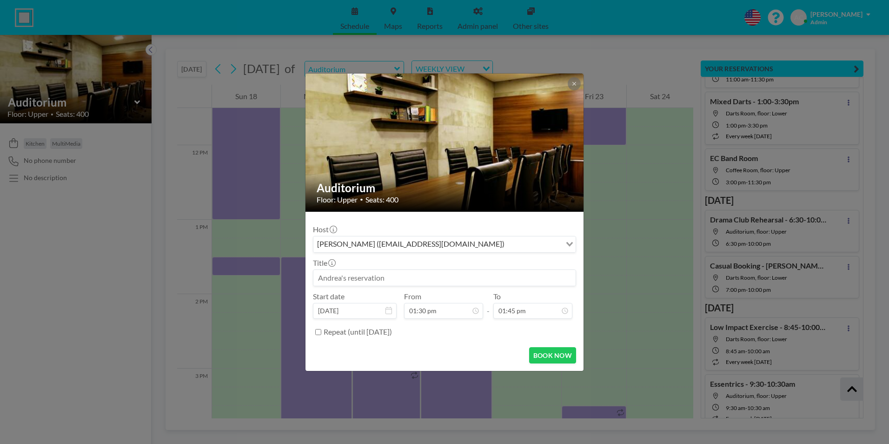
click at [342, 275] on input at bounding box center [445, 278] width 262 height 16
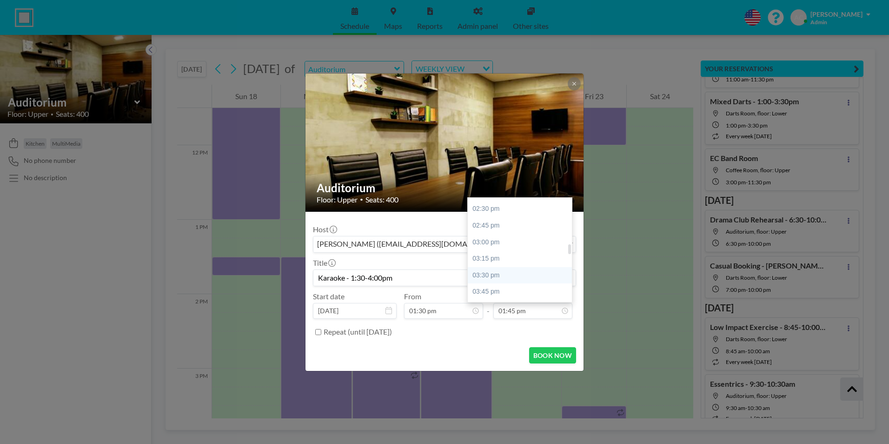
scroll to position [540, 0]
type input "Karaoke - 1:30-4:00pm"
click at [508, 262] on div "04:00 pm" at bounding box center [522, 262] width 109 height 17
type input "04:00 pm"
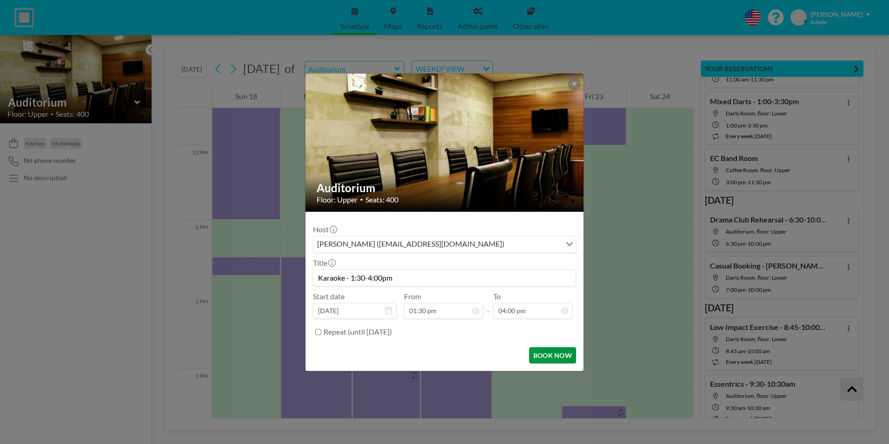
scroll to position [596, 0]
click at [553, 354] on button "BOOK NOW" at bounding box center [552, 355] width 47 height 16
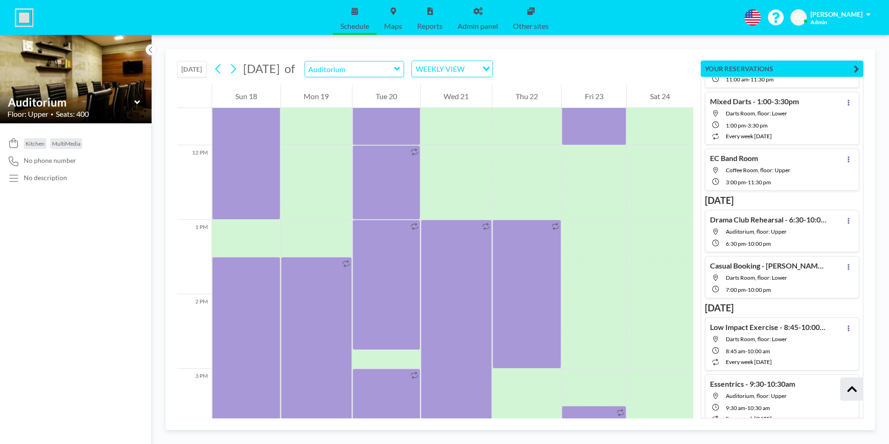
click at [197, 70] on button "[DATE]" at bounding box center [191, 69] width 29 height 16
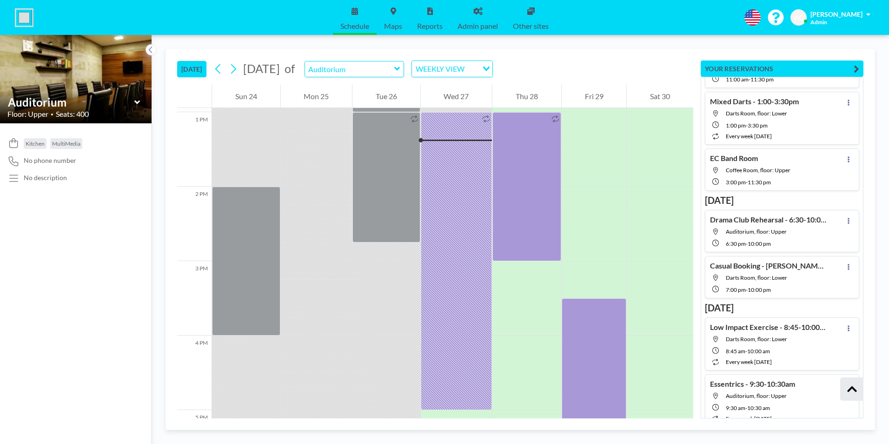
scroll to position [968, 0]
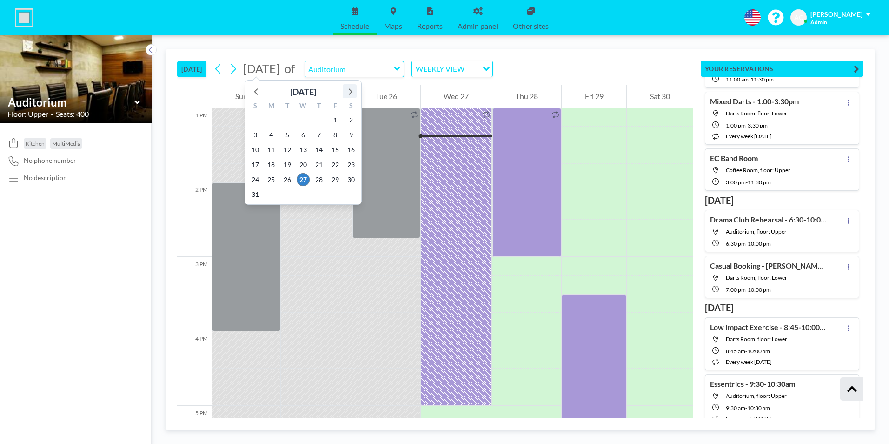
click at [352, 90] on icon at bounding box center [350, 91] width 12 height 12
click at [349, 120] on span "1" at bounding box center [351, 120] width 13 height 13
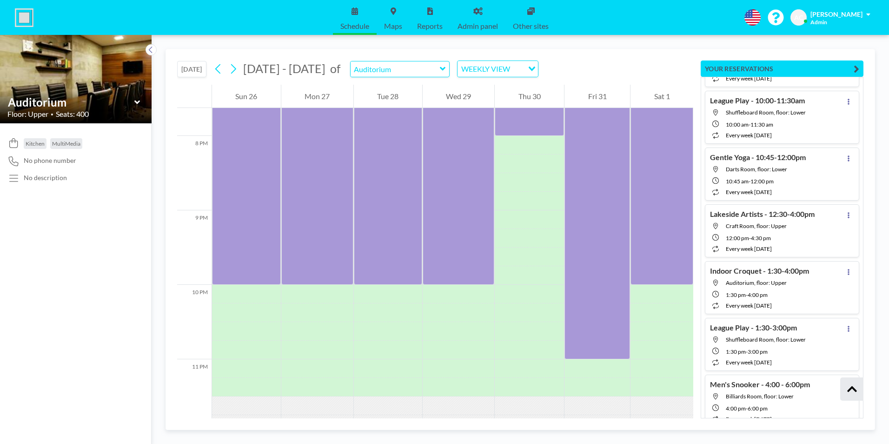
scroll to position [30256, 0]
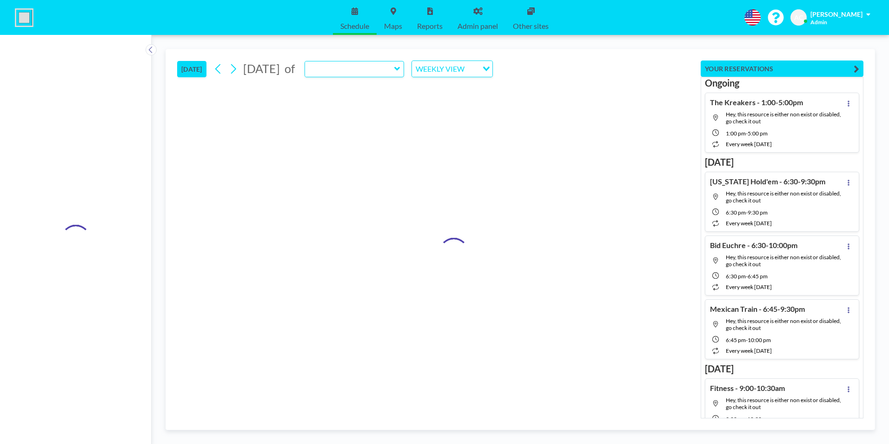
type input "Auditorium"
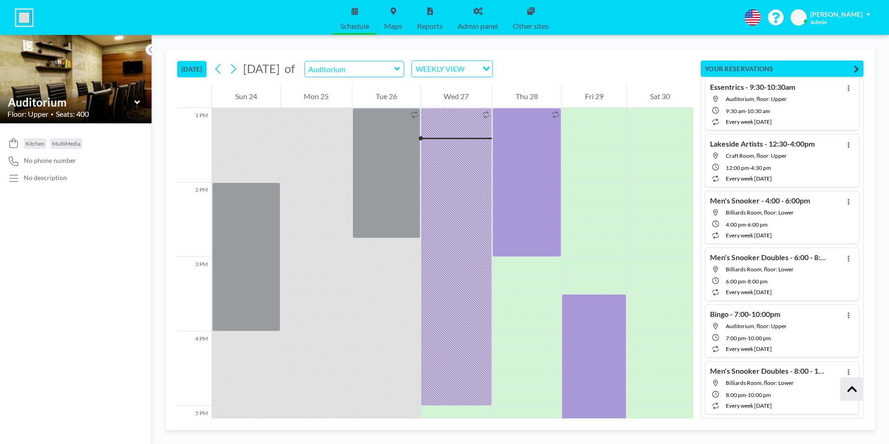
scroll to position [1278, 0]
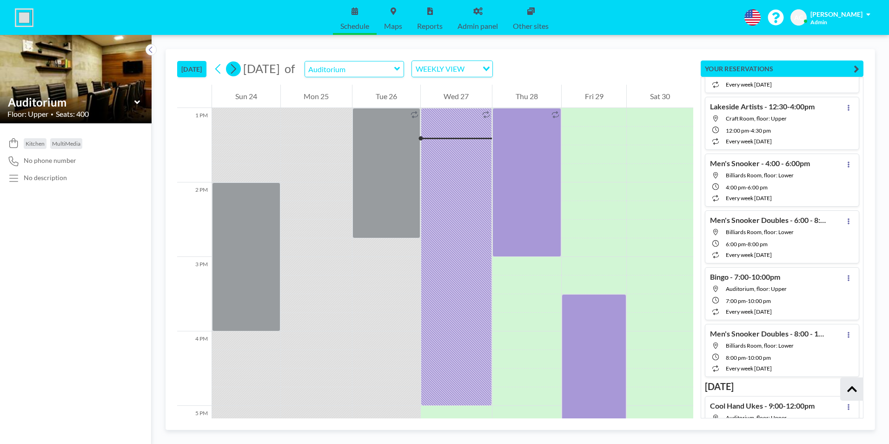
click at [238, 70] on icon at bounding box center [233, 69] width 9 height 14
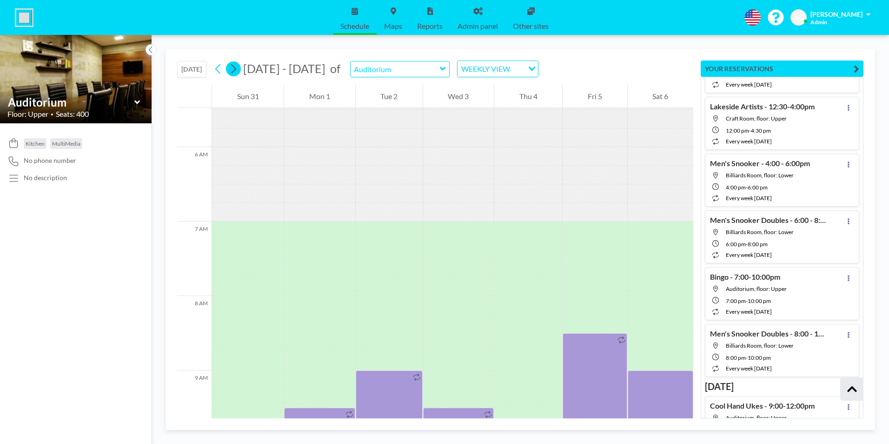
scroll to position [577, 0]
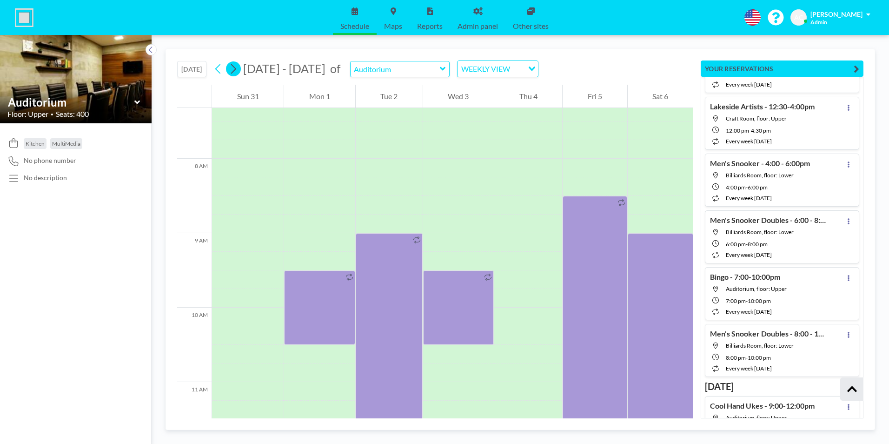
click at [240, 70] on button at bounding box center [233, 68] width 15 height 15
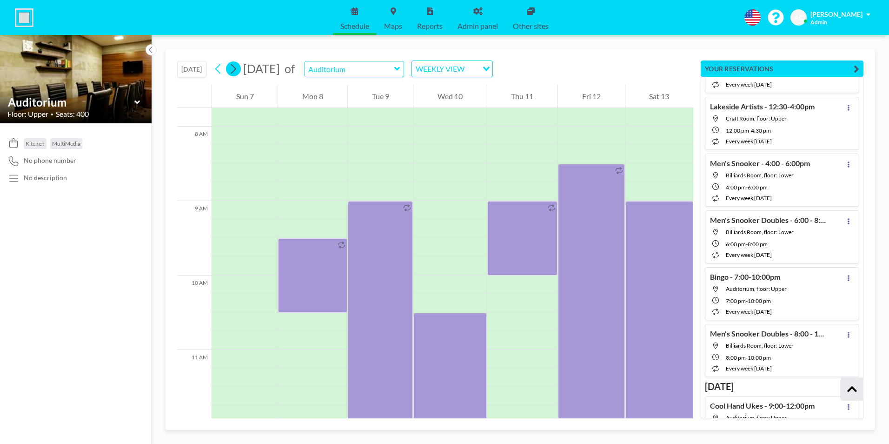
click at [240, 70] on button at bounding box center [233, 68] width 15 height 15
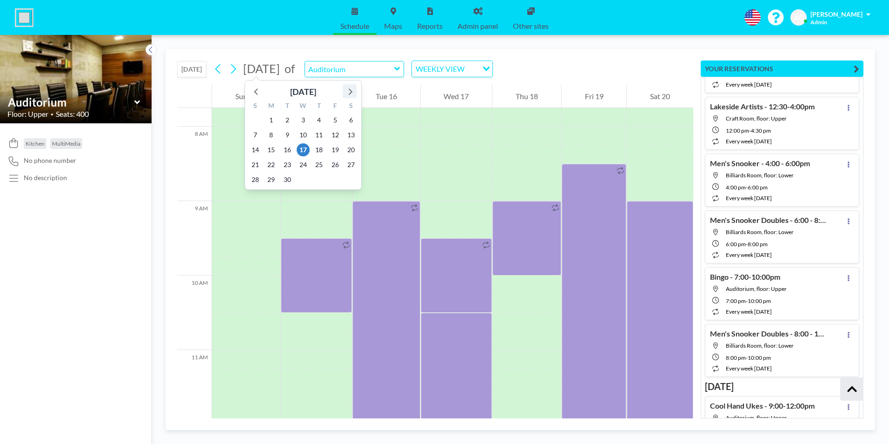
click at [350, 93] on icon at bounding box center [350, 91] width 12 height 12
click at [286, 148] on span "11" at bounding box center [287, 149] width 13 height 13
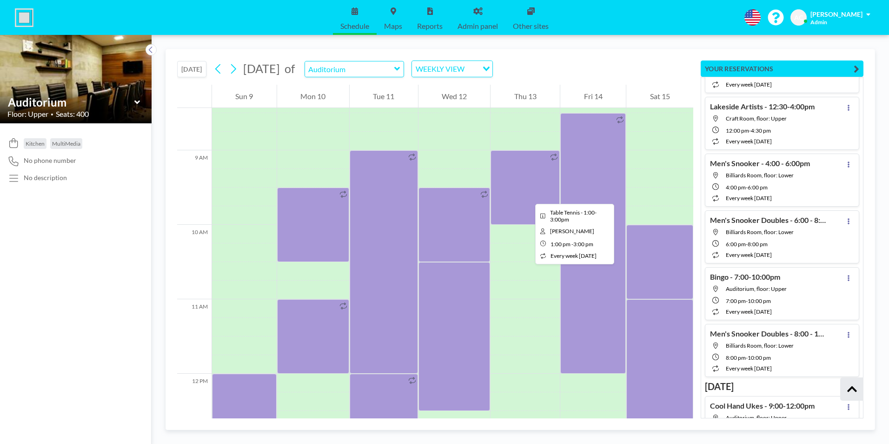
scroll to position [623, 0]
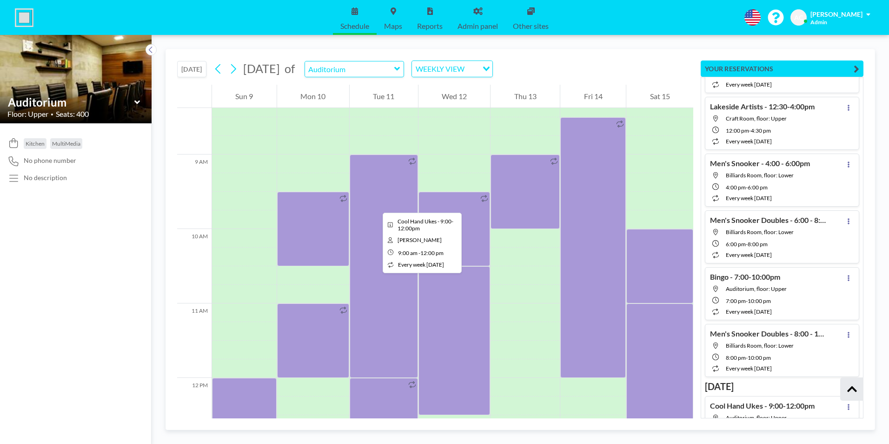
click at [375, 204] on div at bounding box center [384, 265] width 68 height 223
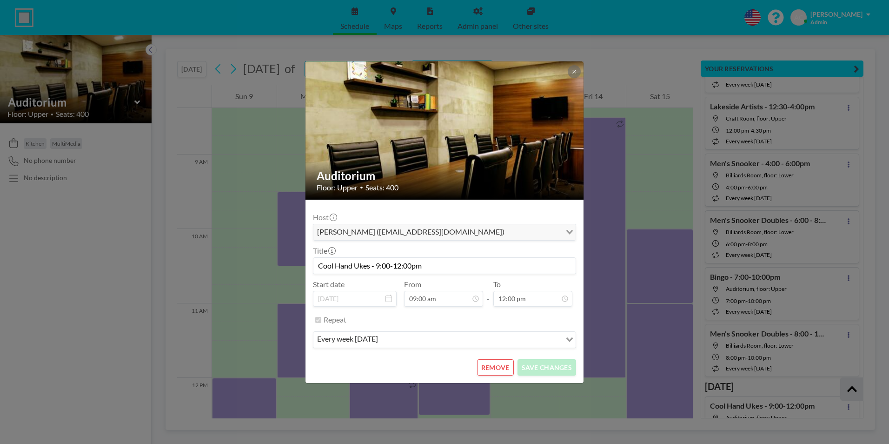
scroll to position [133, 0]
click at [494, 365] on button "REMOVE" at bounding box center [495, 367] width 37 height 16
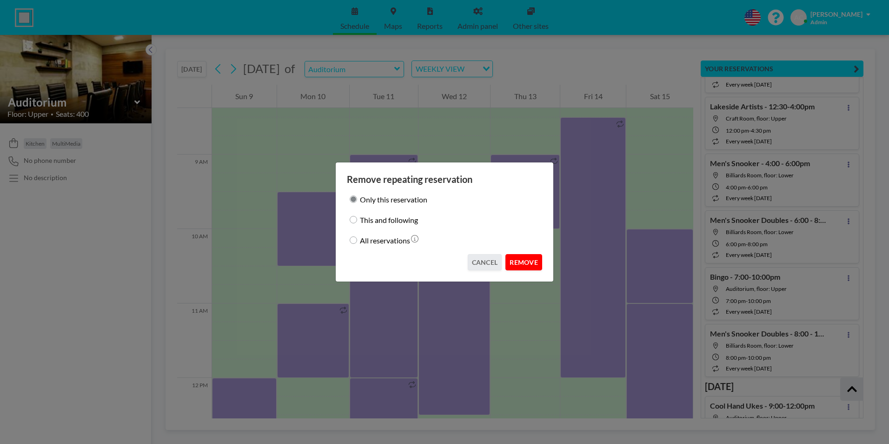
click at [518, 261] on button "REMOVE" at bounding box center [524, 262] width 37 height 16
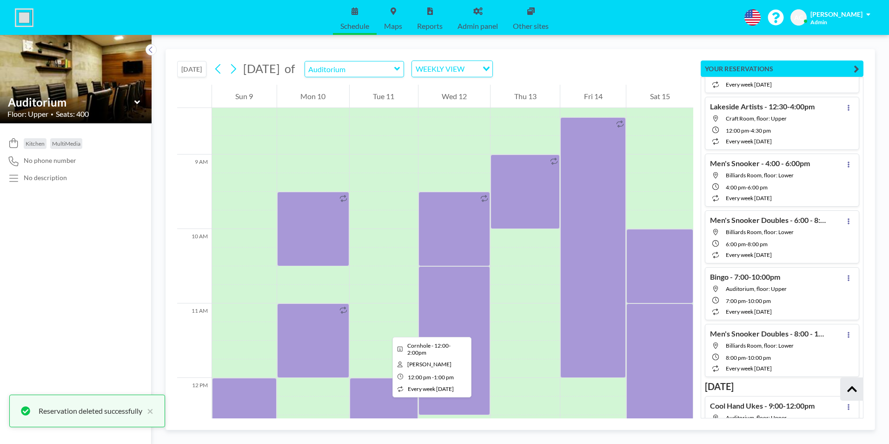
click at [385, 394] on div at bounding box center [384, 415] width 68 height 74
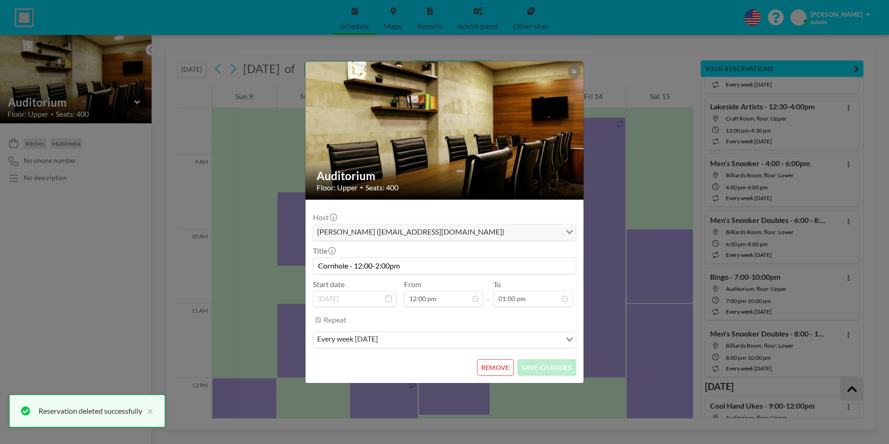
click at [507, 366] on button "REMOVE" at bounding box center [495, 367] width 37 height 16
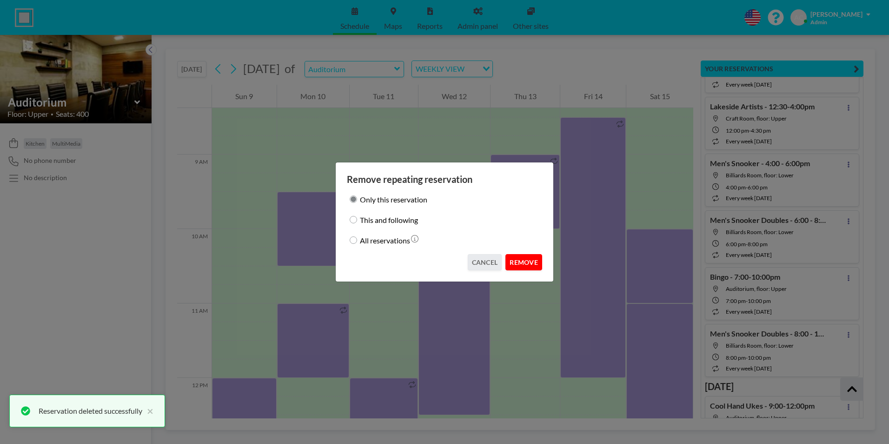
click at [525, 260] on button "REMOVE" at bounding box center [524, 262] width 37 height 16
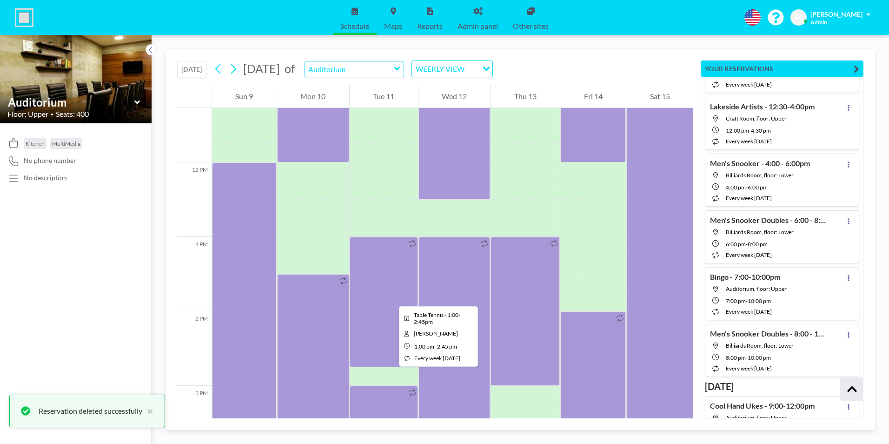
scroll to position [902, 0]
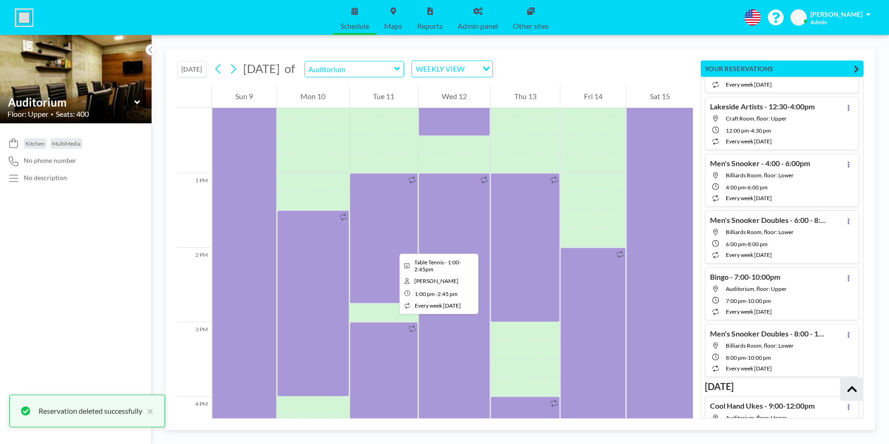
click at [392, 245] on div at bounding box center [384, 238] width 68 height 130
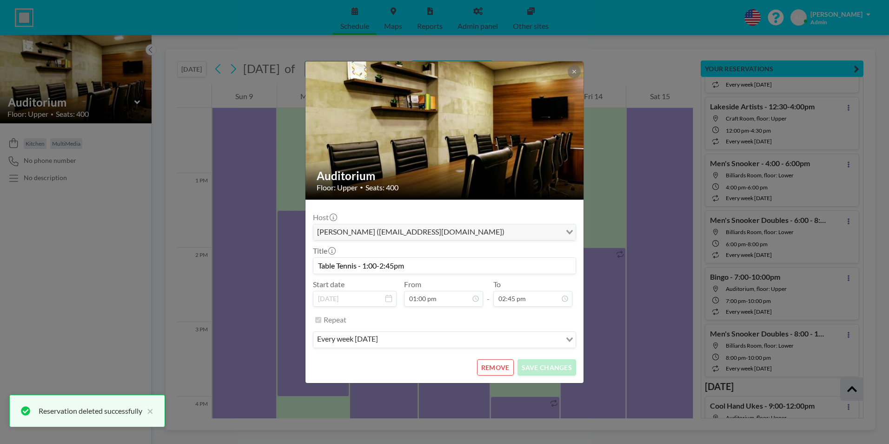
scroll to position [397, 0]
click at [503, 366] on button "REMOVE" at bounding box center [495, 367] width 37 height 16
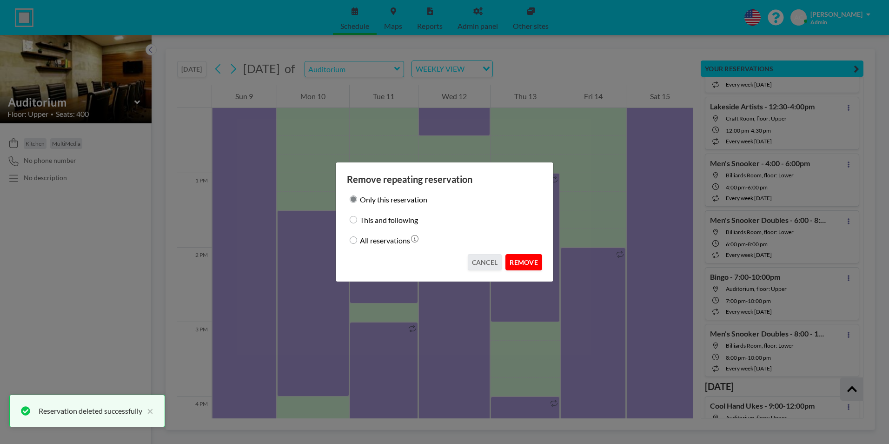
click at [526, 260] on button "REMOVE" at bounding box center [524, 262] width 37 height 16
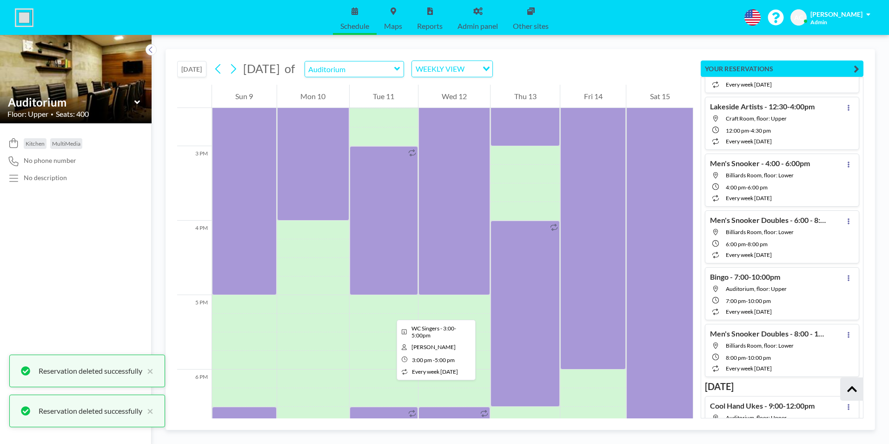
scroll to position [1089, 0]
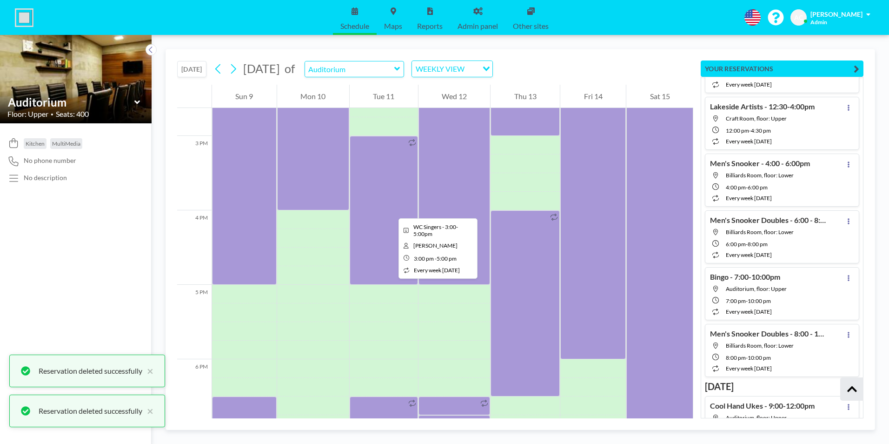
click at [391, 210] on div at bounding box center [384, 210] width 68 height 149
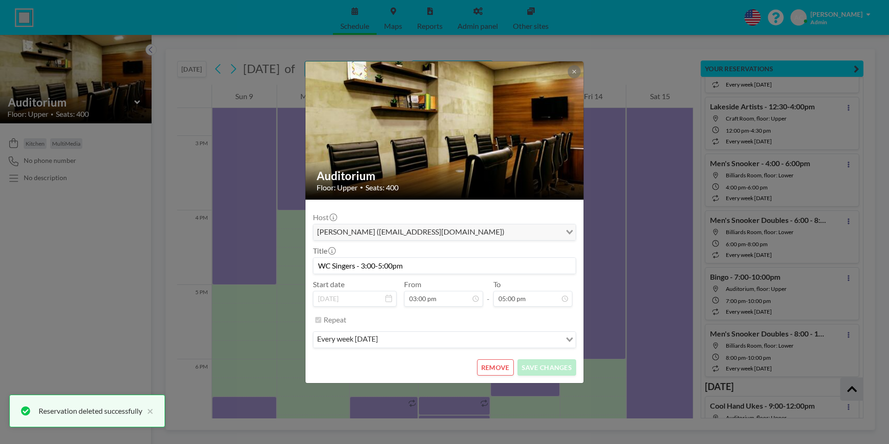
scroll to position [662, 0]
click at [501, 369] on button "REMOVE" at bounding box center [495, 367] width 37 height 16
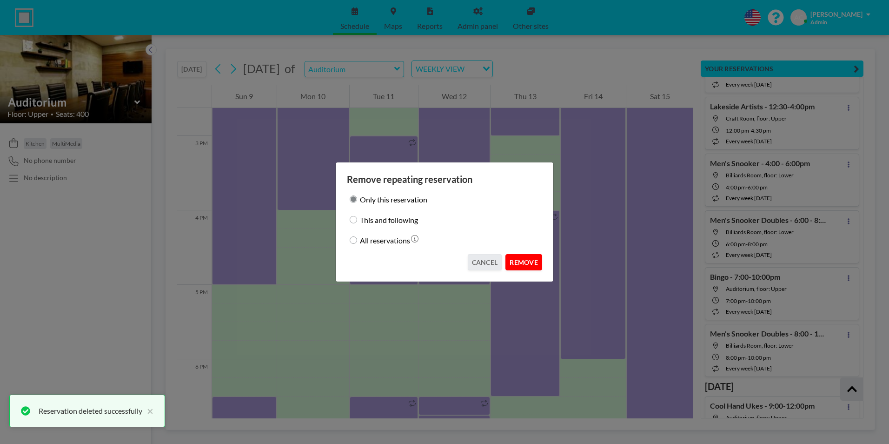
click at [530, 261] on button "REMOVE" at bounding box center [524, 262] width 37 height 16
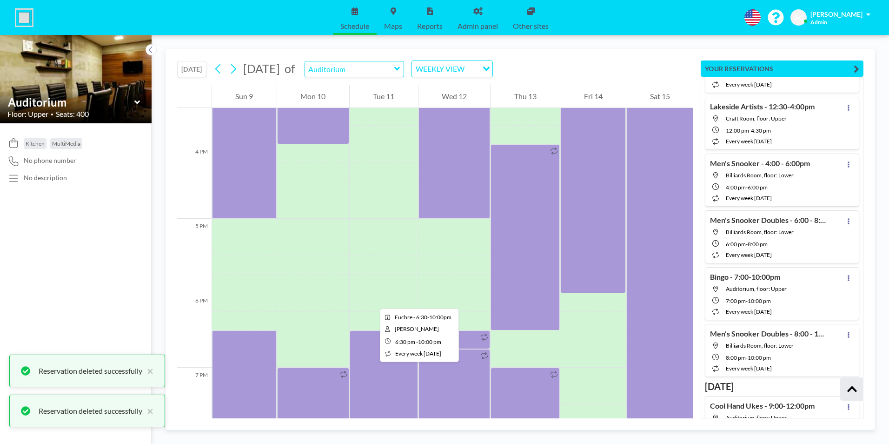
scroll to position [1321, 0]
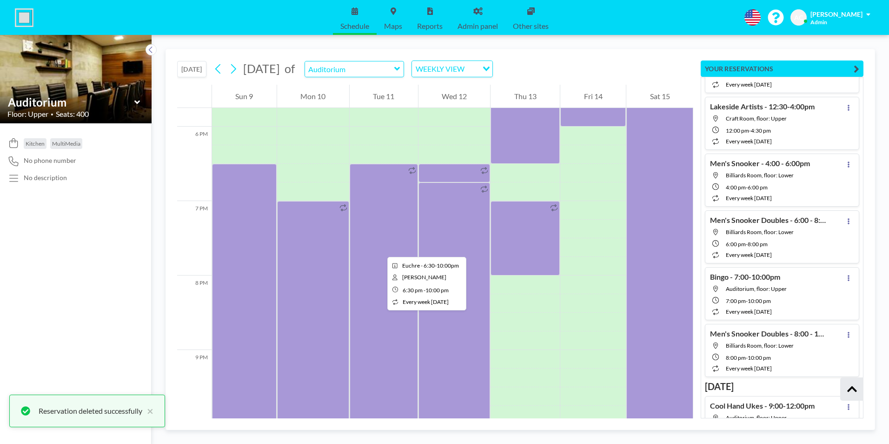
click at [380, 248] on div at bounding box center [384, 294] width 68 height 260
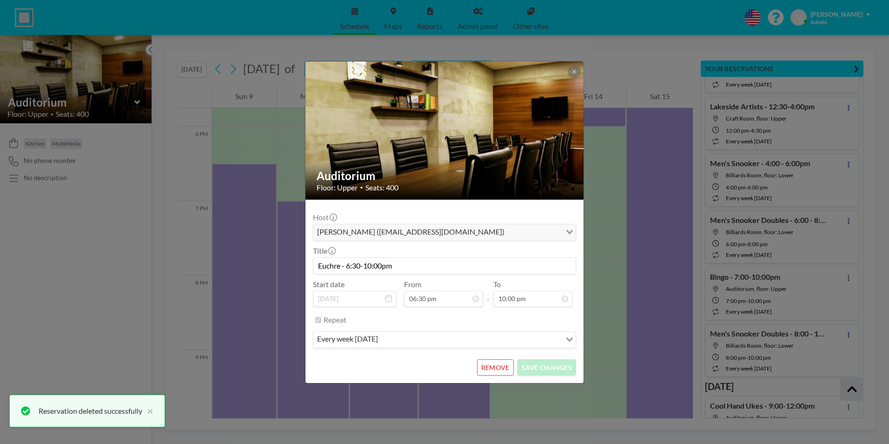
scroll to position [994, 0]
click at [502, 368] on button "REMOVE" at bounding box center [495, 367] width 37 height 16
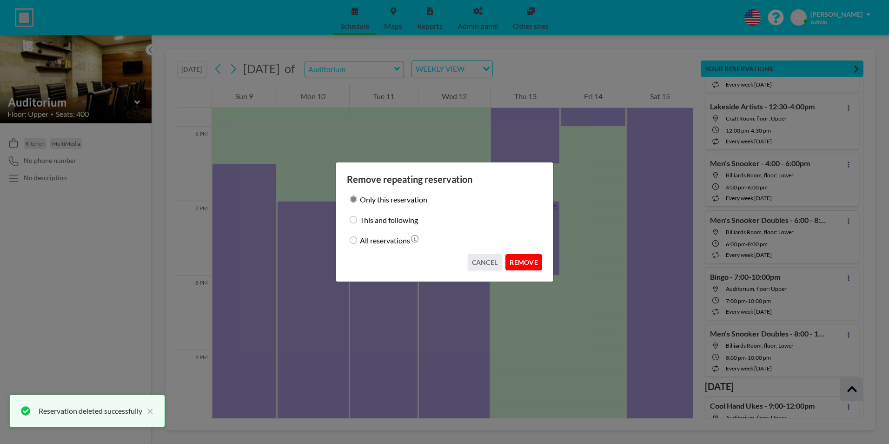
click at [533, 263] on button "REMOVE" at bounding box center [524, 262] width 37 height 16
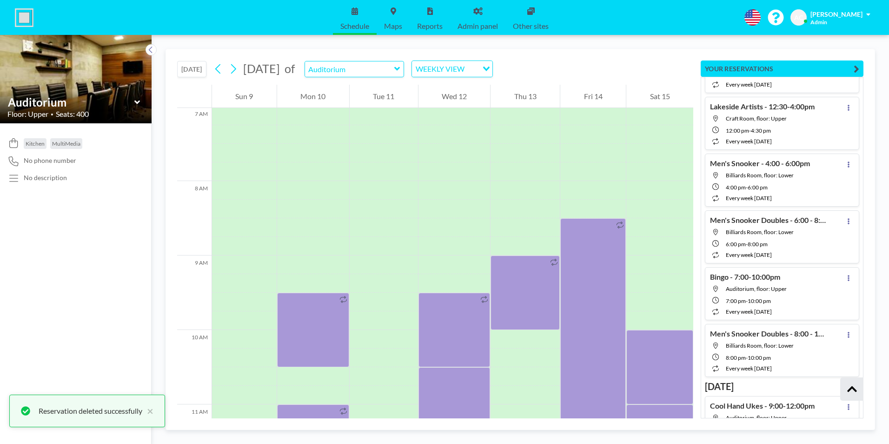
scroll to position [530, 0]
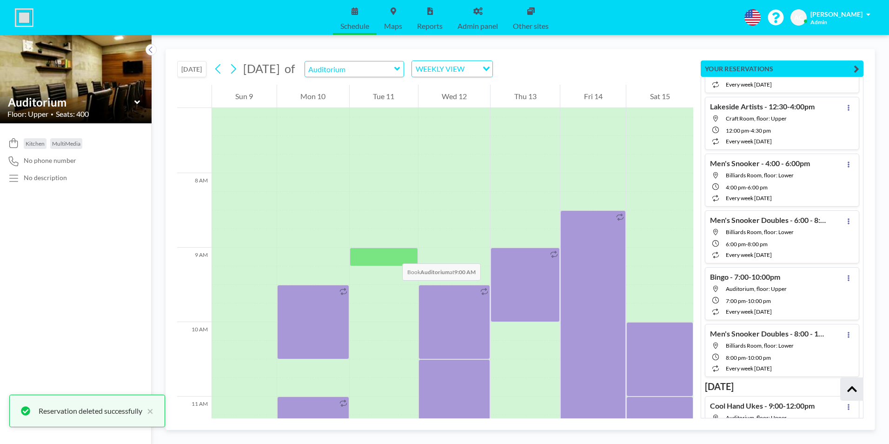
click at [393, 255] on div at bounding box center [384, 256] width 68 height 19
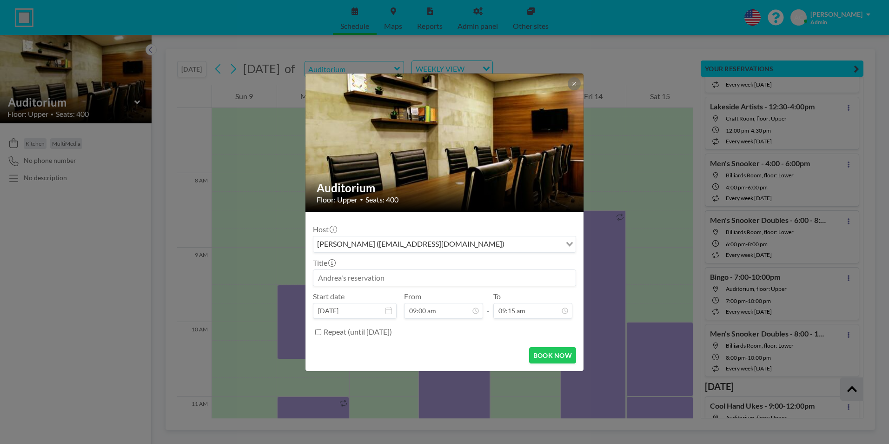
click at [395, 278] on input at bounding box center [445, 278] width 262 height 16
click at [345, 279] on input "Remeberance Day" at bounding box center [445, 278] width 262 height 16
click at [425, 281] on input "Remebrance Day" at bounding box center [445, 278] width 262 height 16
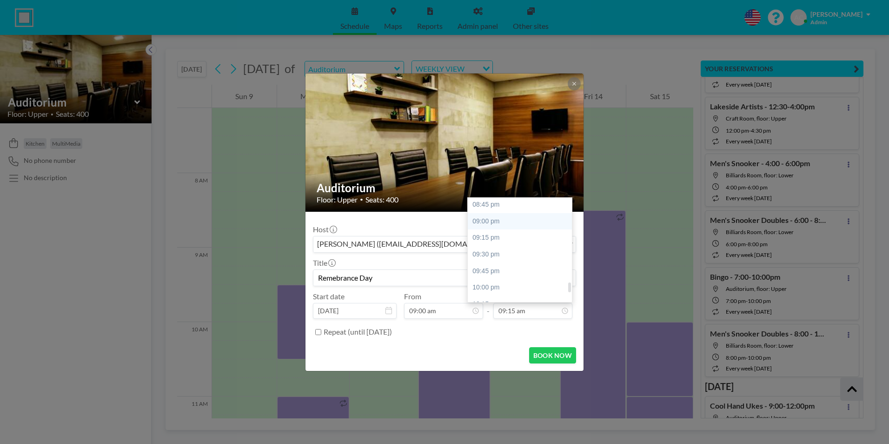
click at [505, 220] on div "09:00 pm" at bounding box center [522, 221] width 109 height 17
type input "Remebrance Day"
type input "09:00 pm"
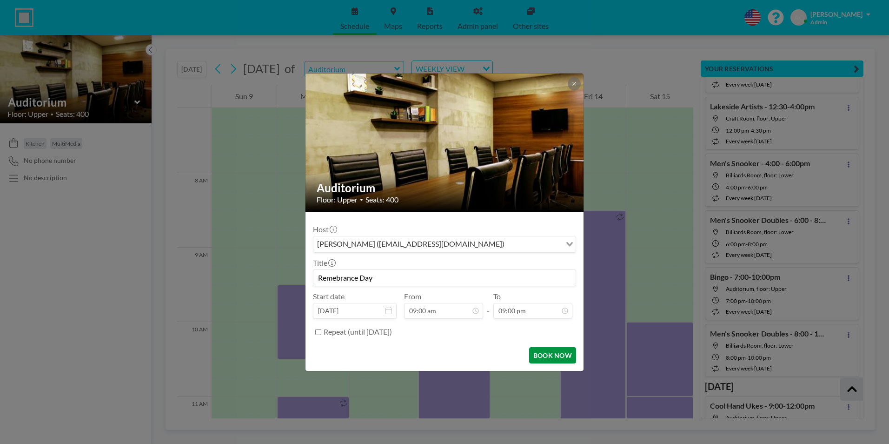
click at [559, 355] on button "BOOK NOW" at bounding box center [552, 355] width 47 height 16
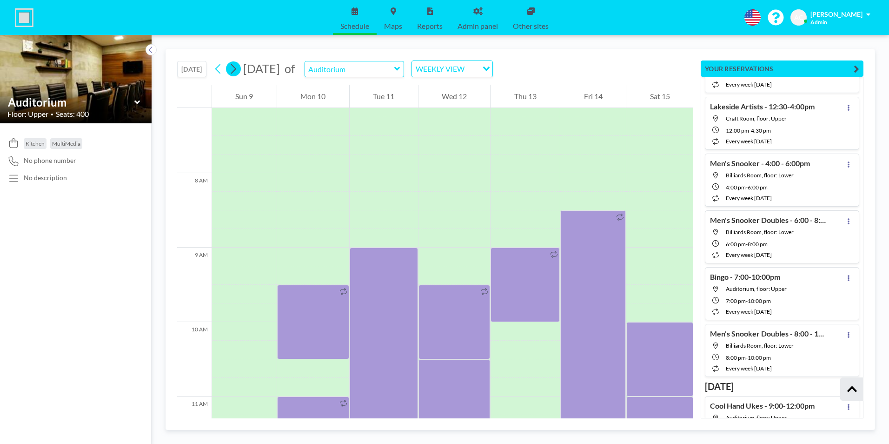
click at [235, 69] on icon at bounding box center [233, 69] width 9 height 14
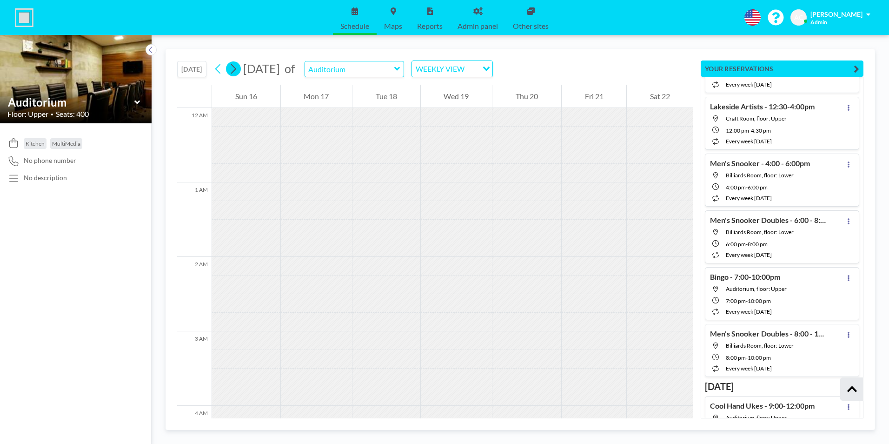
scroll to position [355, 0]
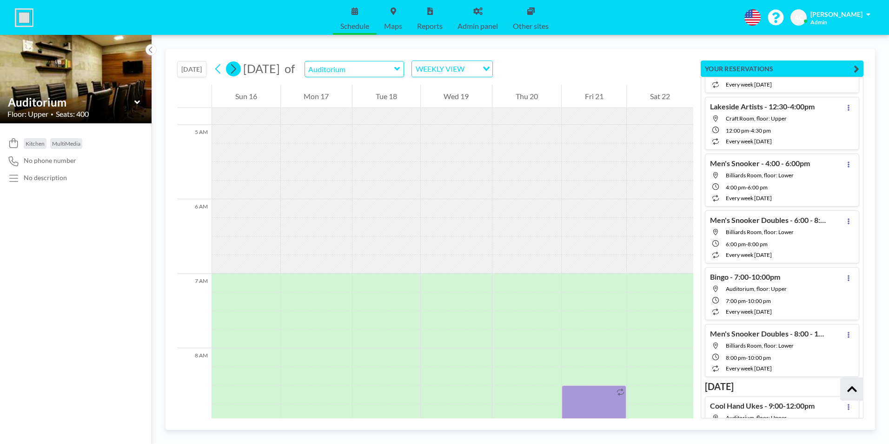
click at [235, 69] on icon at bounding box center [233, 69] width 9 height 14
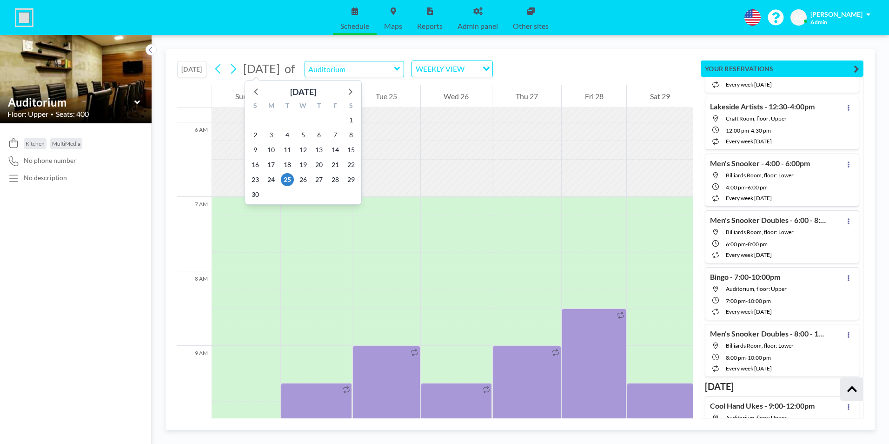
scroll to position [577, 0]
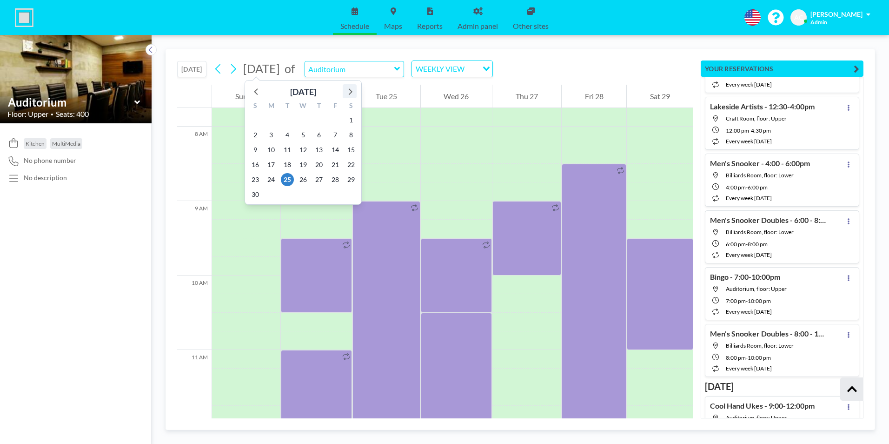
click at [354, 93] on icon at bounding box center [350, 91] width 12 height 12
click at [353, 92] on icon at bounding box center [350, 91] width 12 height 12
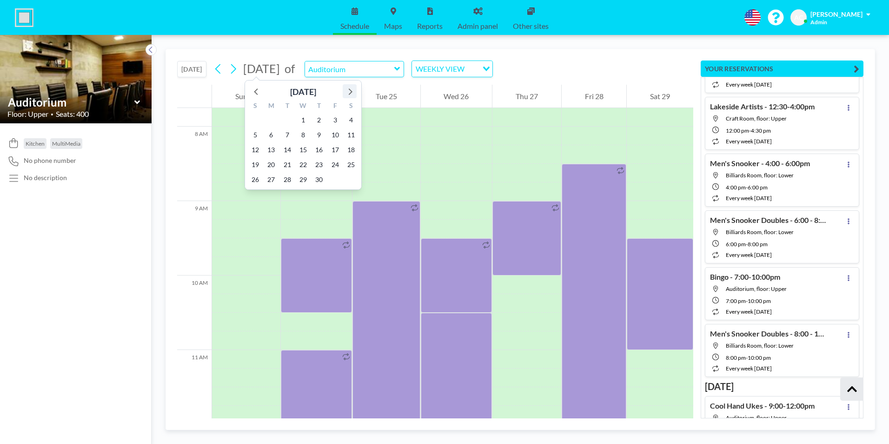
click at [353, 92] on icon at bounding box center [350, 91] width 12 height 12
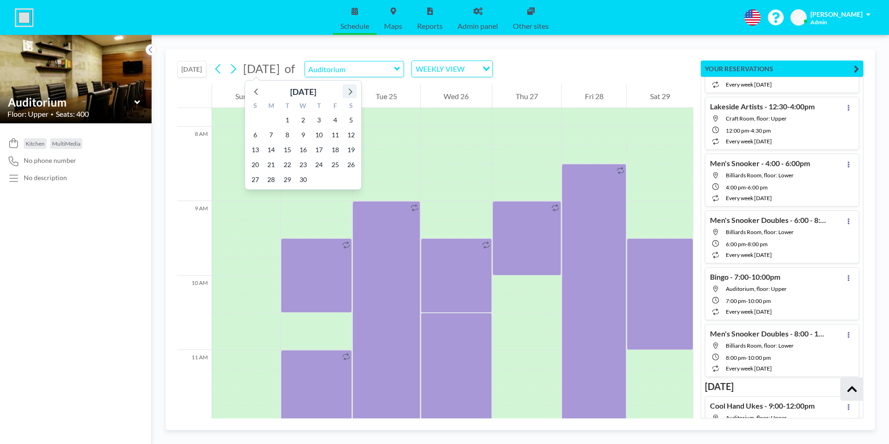
click at [353, 92] on icon at bounding box center [350, 91] width 12 height 12
click at [308, 136] on span "11" at bounding box center [303, 134] width 13 height 13
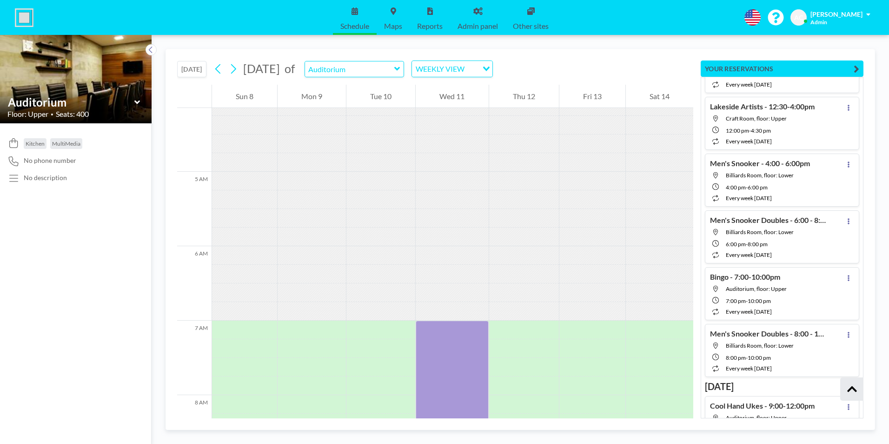
scroll to position [298, 0]
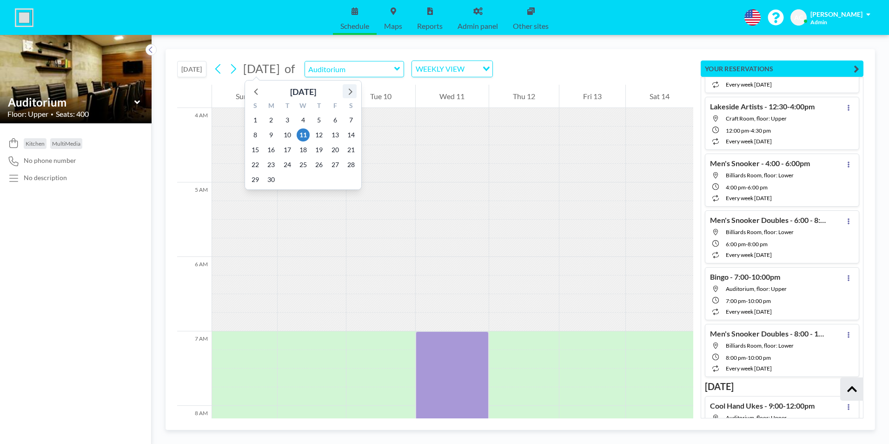
click at [350, 90] on icon at bounding box center [351, 91] width 4 height 7
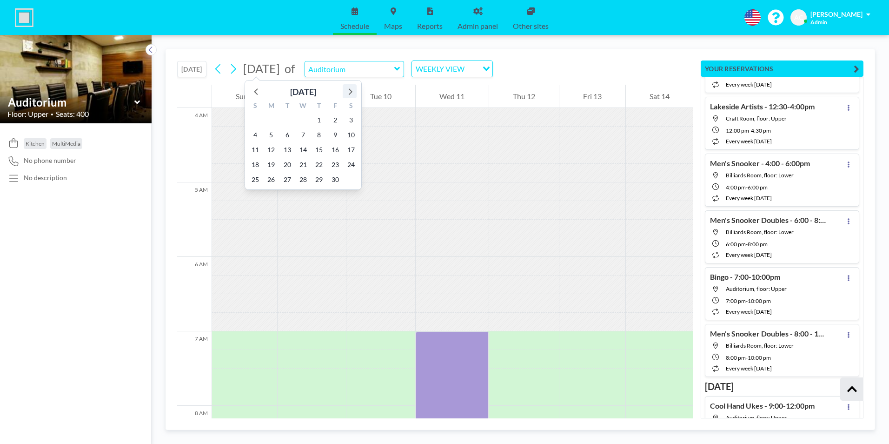
click at [350, 90] on icon at bounding box center [351, 91] width 4 height 7
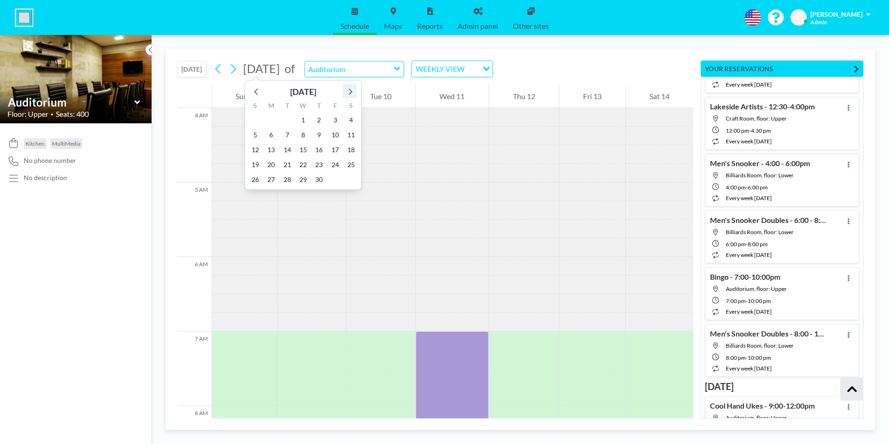
click at [350, 90] on icon at bounding box center [351, 91] width 4 height 7
click at [321, 134] on span "11" at bounding box center [319, 134] width 13 height 13
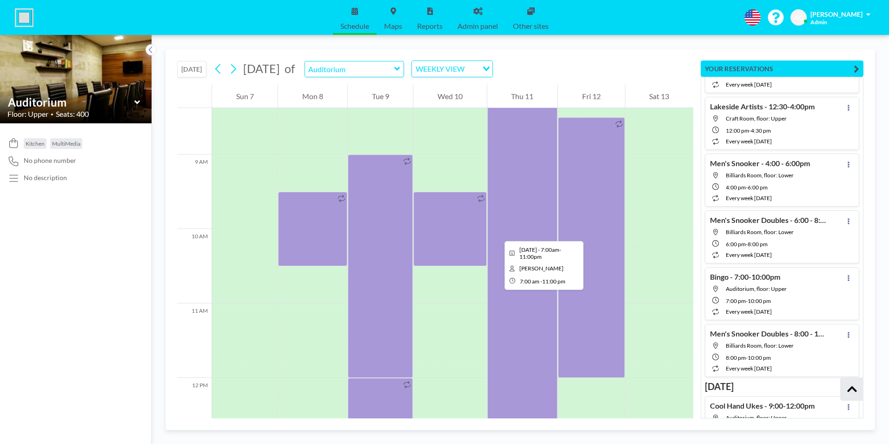
scroll to position [856, 0]
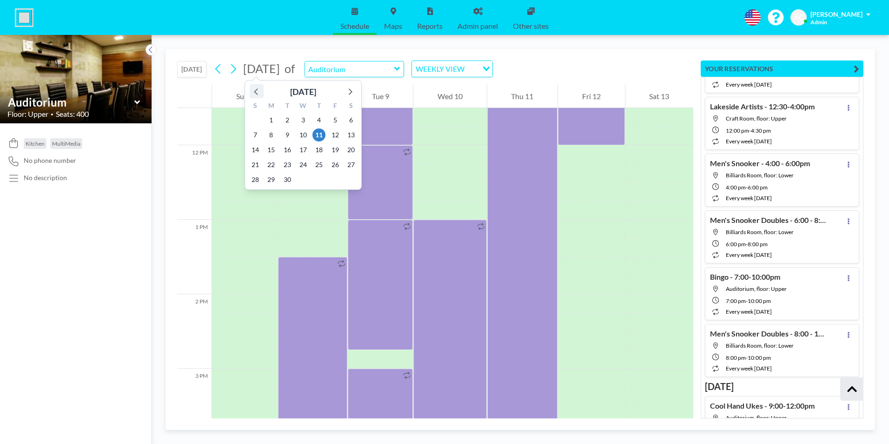
click at [257, 90] on icon at bounding box center [256, 91] width 4 height 7
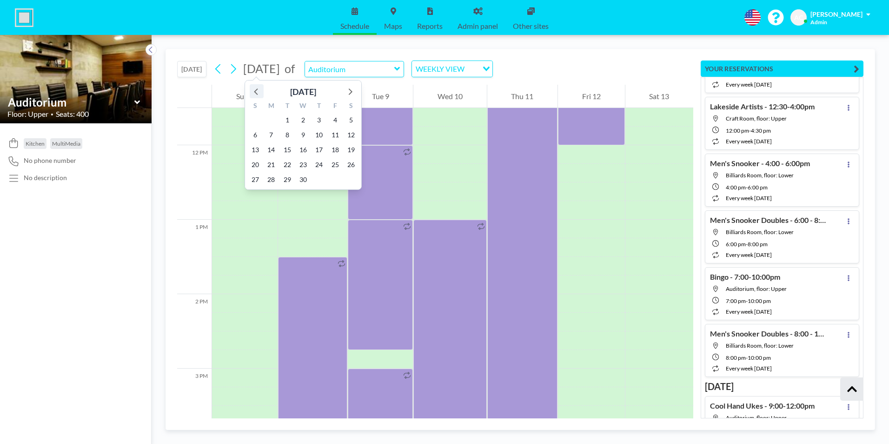
click at [257, 90] on icon at bounding box center [256, 91] width 4 height 7
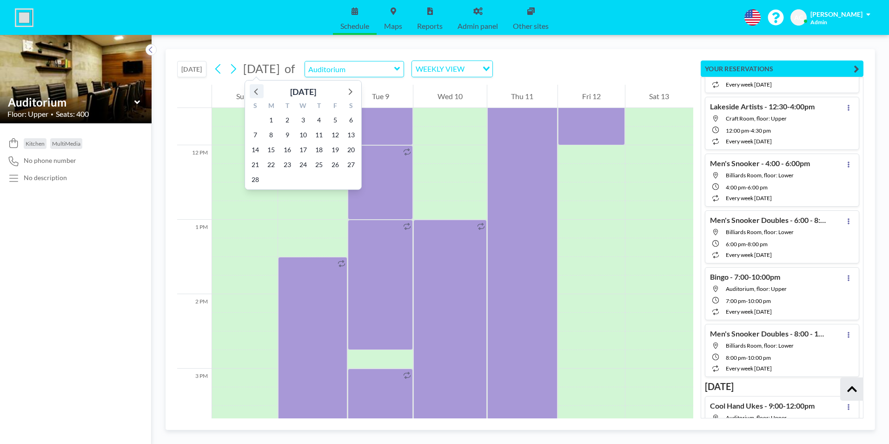
click at [257, 90] on icon at bounding box center [256, 91] width 4 height 7
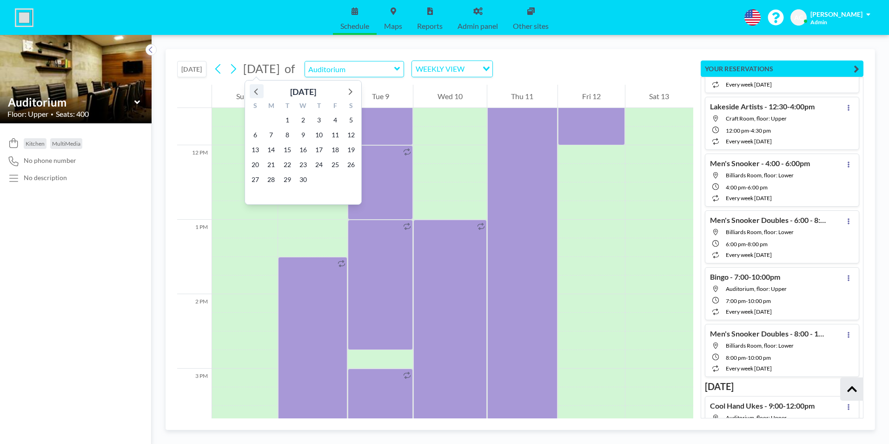
click at [257, 90] on icon at bounding box center [256, 91] width 4 height 7
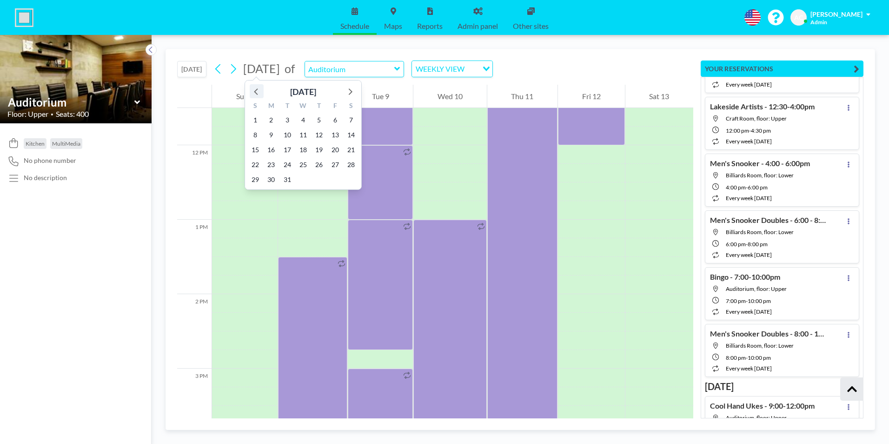
click at [257, 90] on icon at bounding box center [256, 91] width 4 height 7
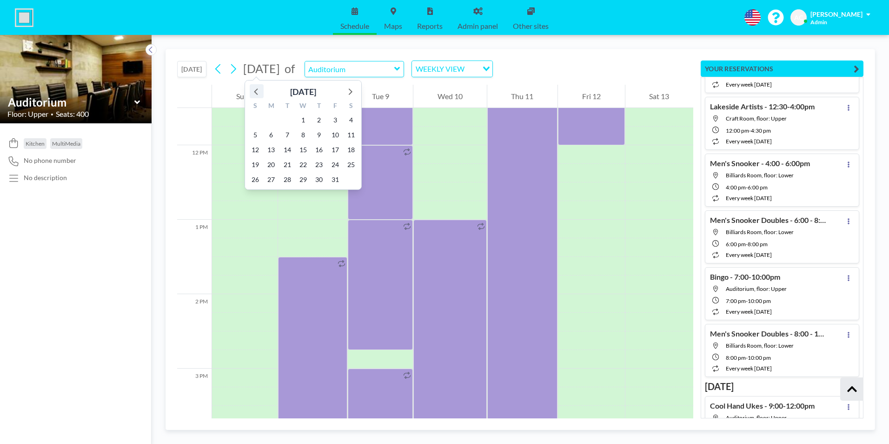
click at [257, 90] on icon at bounding box center [256, 91] width 4 height 7
click at [350, 92] on icon at bounding box center [350, 91] width 12 height 12
click at [351, 92] on icon at bounding box center [350, 91] width 12 height 12
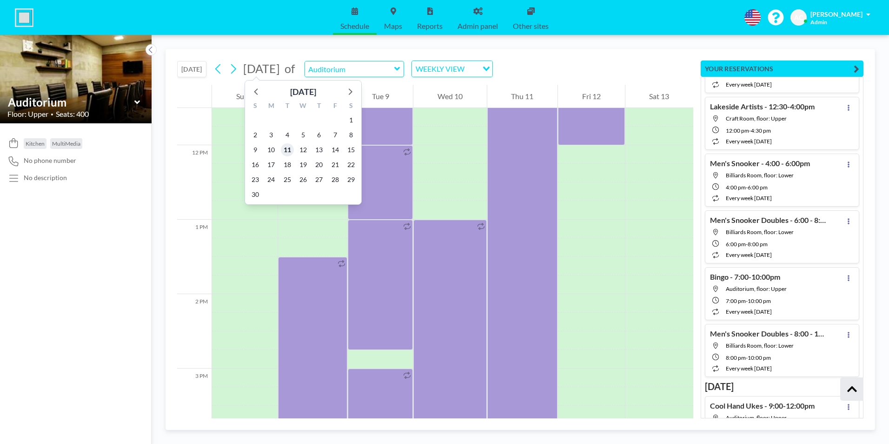
click at [288, 148] on span "11" at bounding box center [287, 149] width 13 height 13
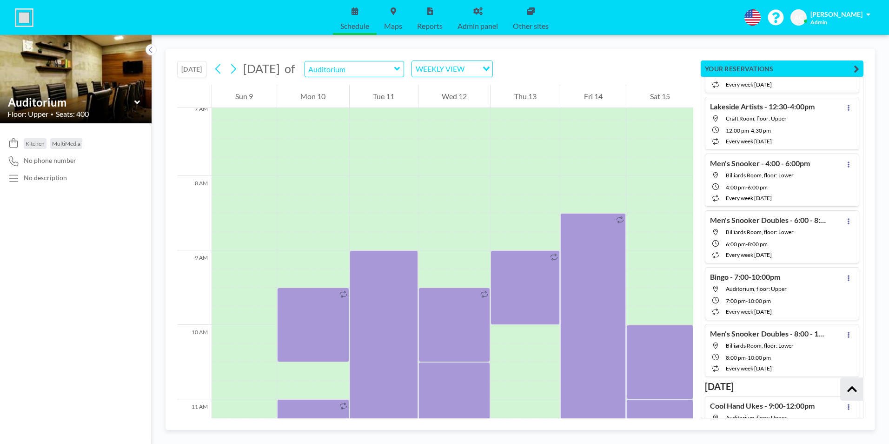
scroll to position [577, 0]
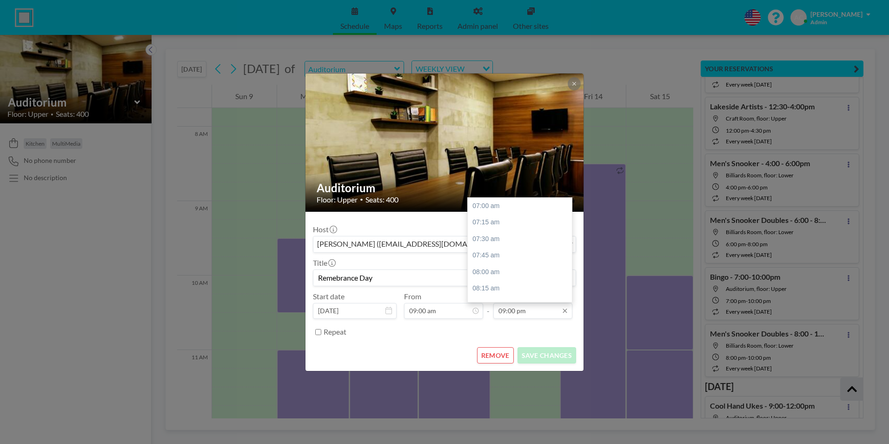
scroll to position [927, 0]
click at [504, 311] on input "09:00 pm" at bounding box center [533, 311] width 79 height 16
type input "11:00 pm"
click at [501, 355] on button "REMOVE" at bounding box center [495, 355] width 37 height 16
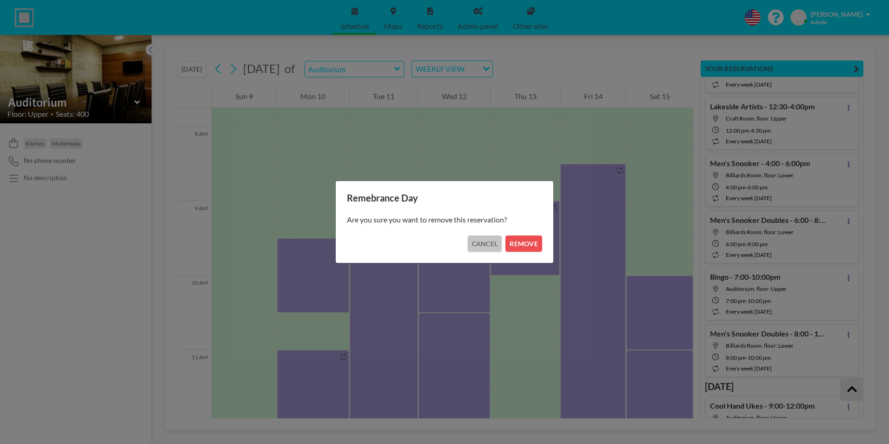
click at [484, 245] on button "CANCEL" at bounding box center [485, 243] width 34 height 16
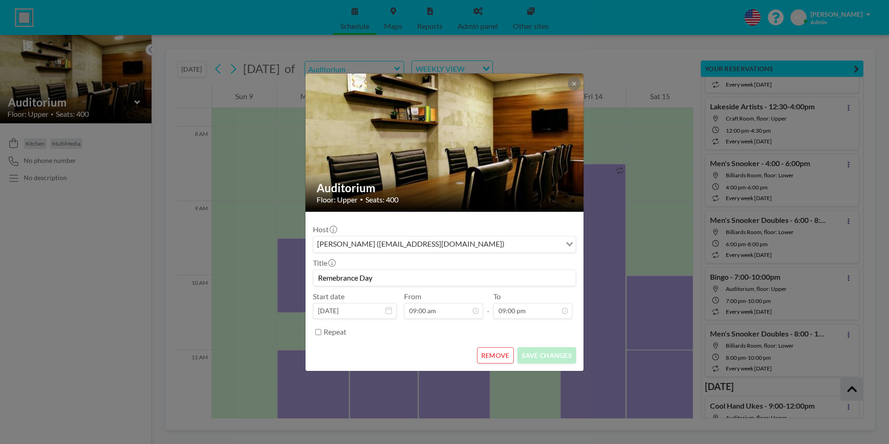
drag, startPoint x: 506, startPoint y: 312, endPoint x: 491, endPoint y: 311, distance: 14.9
click at [491, 311] on div "Start date Nov 11, 2025 From 09:00 am - To 09:00 pm 07:00 am 07:15 am 07:30 am …" at bounding box center [444, 305] width 263 height 27
type input "11:00 pm"
click at [532, 328] on div "Repeat" at bounding box center [450, 331] width 253 height 15
click at [545, 356] on button "SAVE CHANGES" at bounding box center [547, 355] width 59 height 16
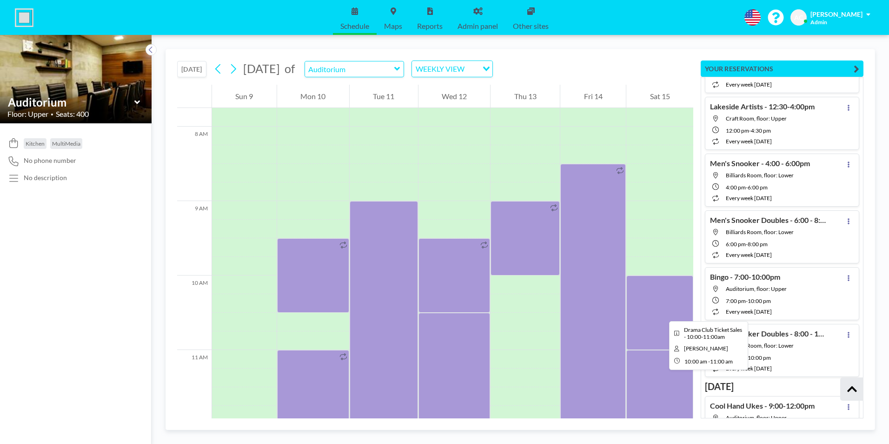
click at [662, 313] on div at bounding box center [660, 312] width 67 height 74
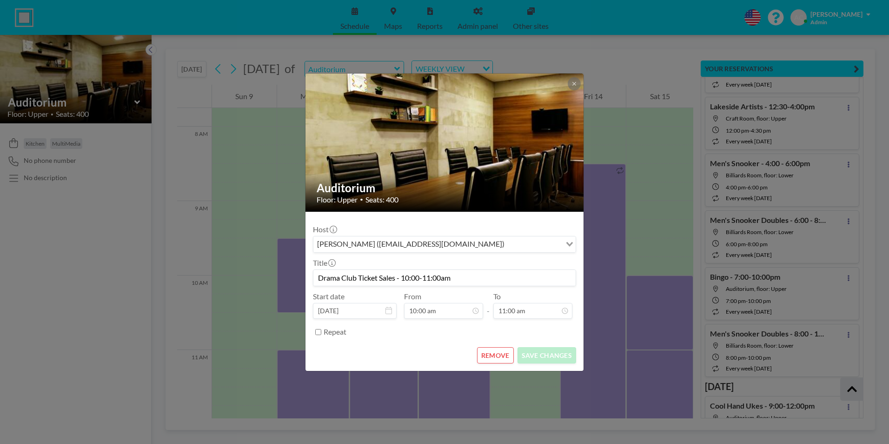
drag, startPoint x: 456, startPoint y: 277, endPoint x: 318, endPoint y: 276, distance: 138.2
click at [320, 276] on input "Drama Club Ticket Sales - 10:00-11:00am" at bounding box center [445, 278] width 262 height 16
click at [577, 83] on button at bounding box center [574, 83] width 13 height 13
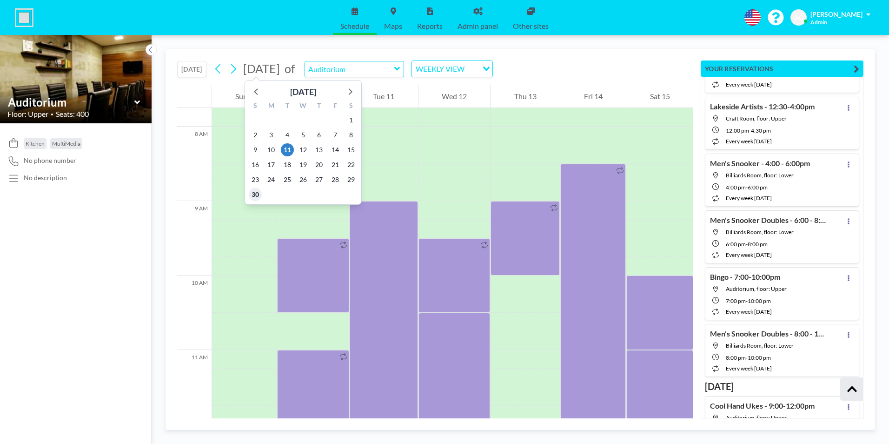
click at [253, 193] on span "30" at bounding box center [255, 194] width 13 height 13
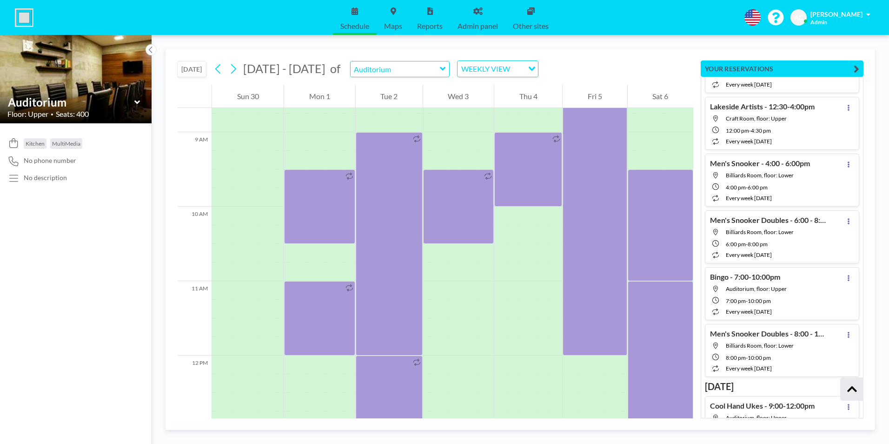
scroll to position [856, 0]
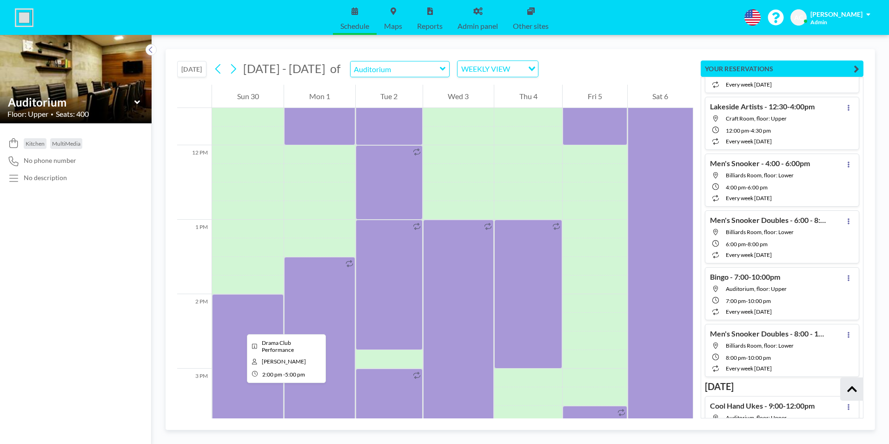
click at [240, 326] on div at bounding box center [248, 405] width 72 height 223
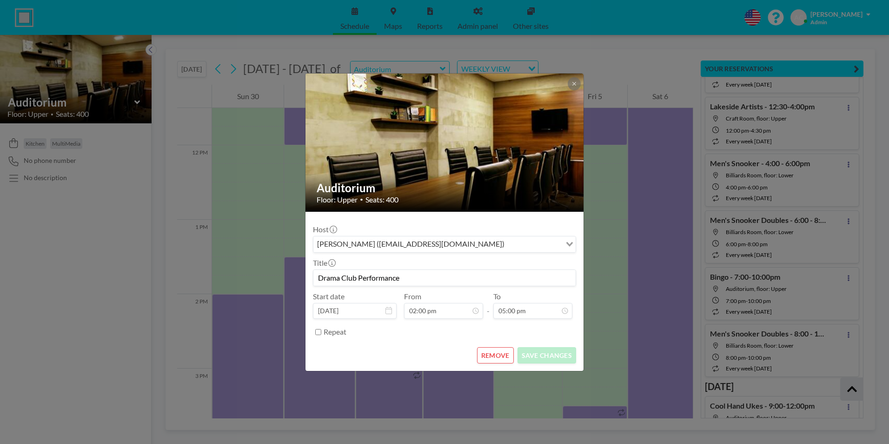
drag, startPoint x: 423, startPoint y: 278, endPoint x: 318, endPoint y: 276, distance: 105.6
click at [318, 276] on input "Drama Club Performance" at bounding box center [445, 278] width 262 height 16
click at [574, 82] on icon at bounding box center [575, 84] width 6 height 6
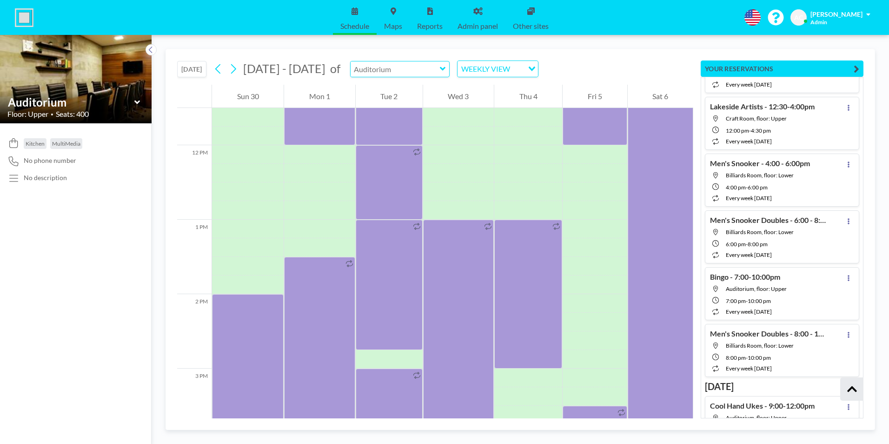
click at [410, 71] on input "text" at bounding box center [395, 68] width 89 height 15
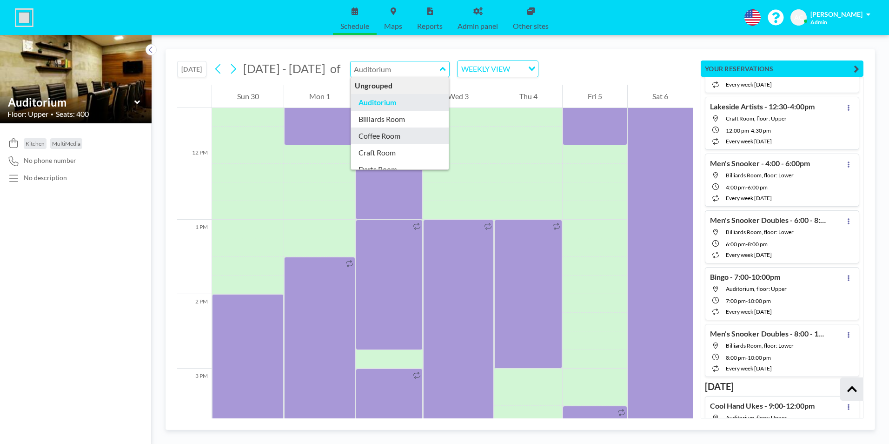
type input "Coffee Room"
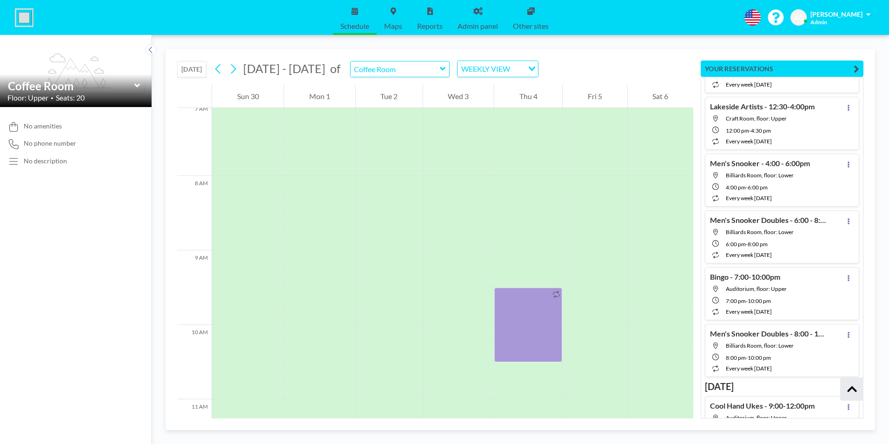
scroll to position [577, 0]
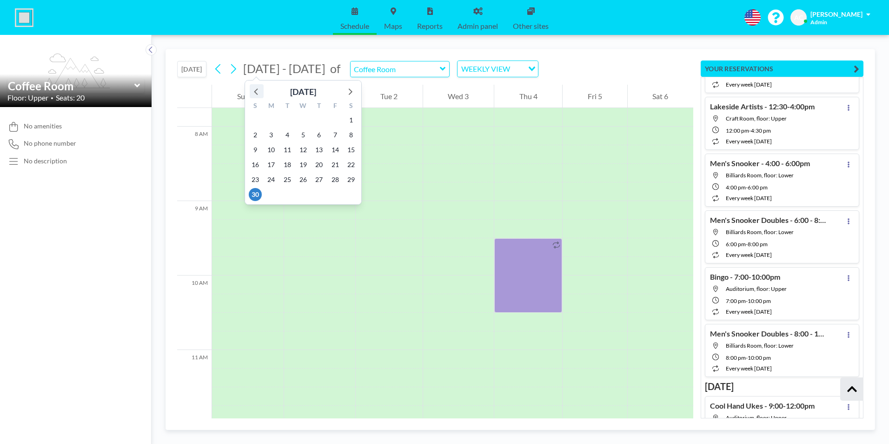
click at [257, 92] on icon at bounding box center [257, 91] width 12 height 12
click at [305, 120] on span "1" at bounding box center [303, 120] width 13 height 13
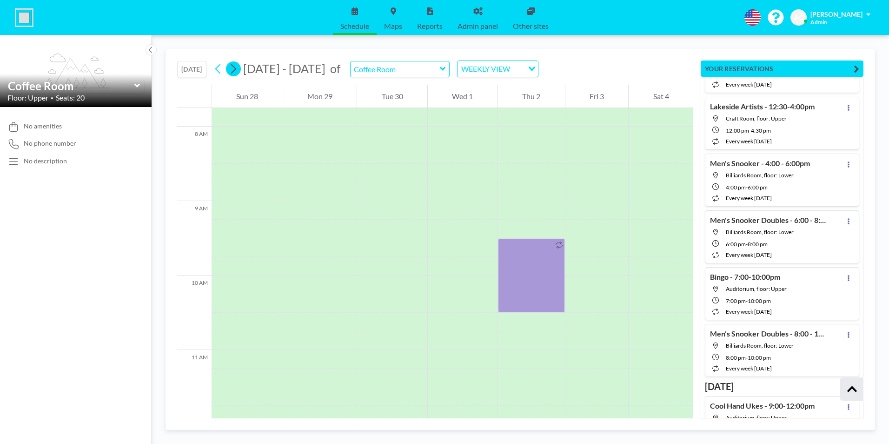
click at [236, 70] on icon at bounding box center [233, 69] width 5 height 10
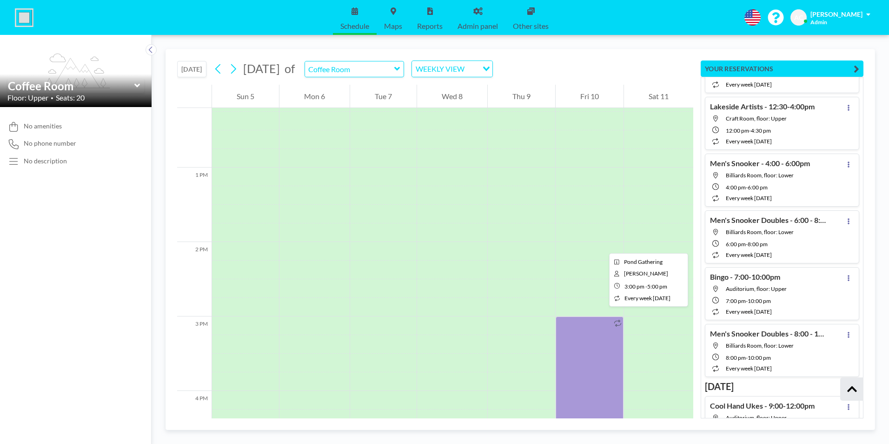
scroll to position [1042, 0]
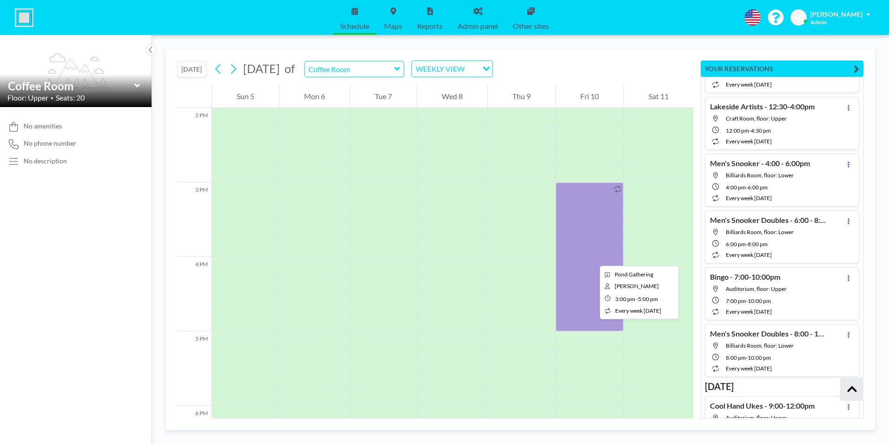
click at [593, 257] on div at bounding box center [590, 256] width 68 height 149
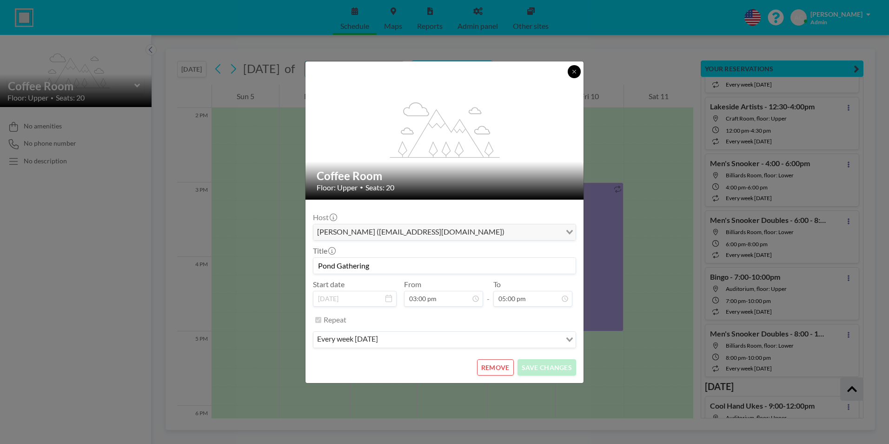
click at [574, 72] on icon at bounding box center [574, 71] width 3 height 3
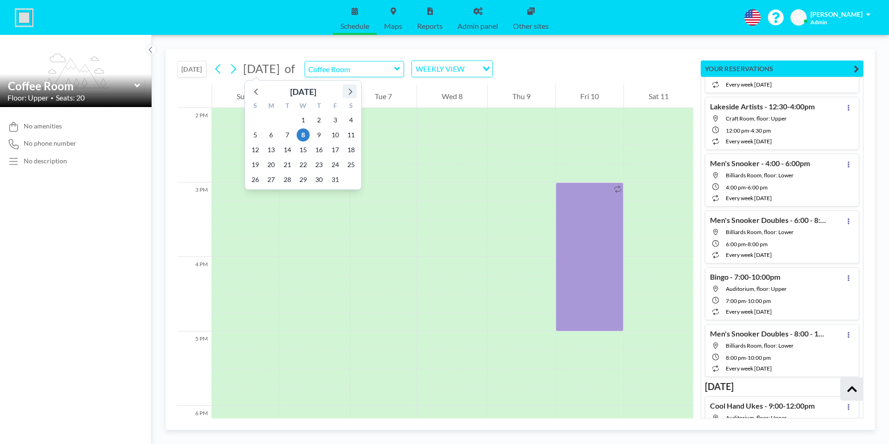
click at [350, 91] on icon at bounding box center [350, 91] width 12 height 12
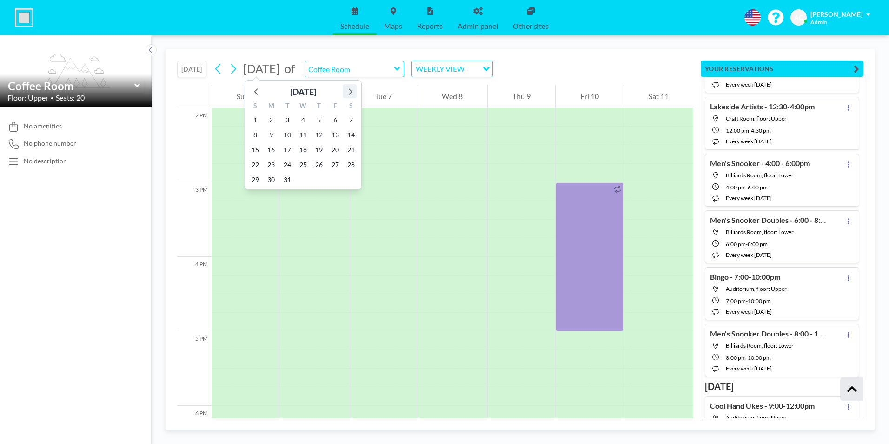
click at [350, 91] on icon at bounding box center [350, 91] width 12 height 12
click at [334, 152] on span "17" at bounding box center [335, 149] width 13 height 13
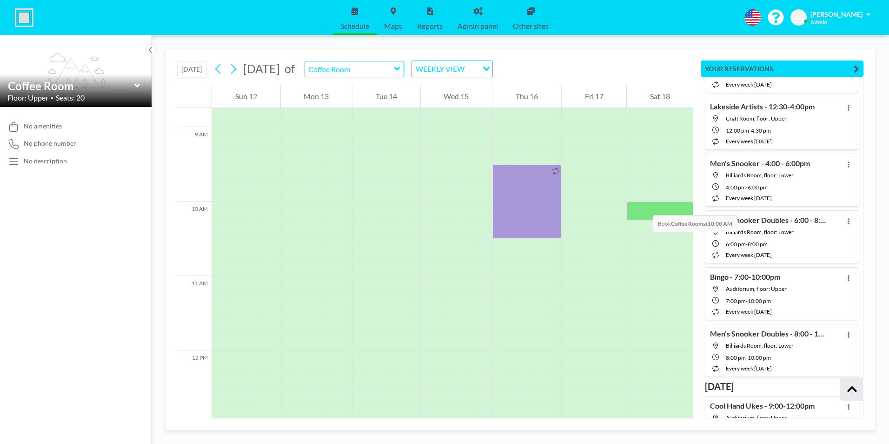
scroll to position [856, 0]
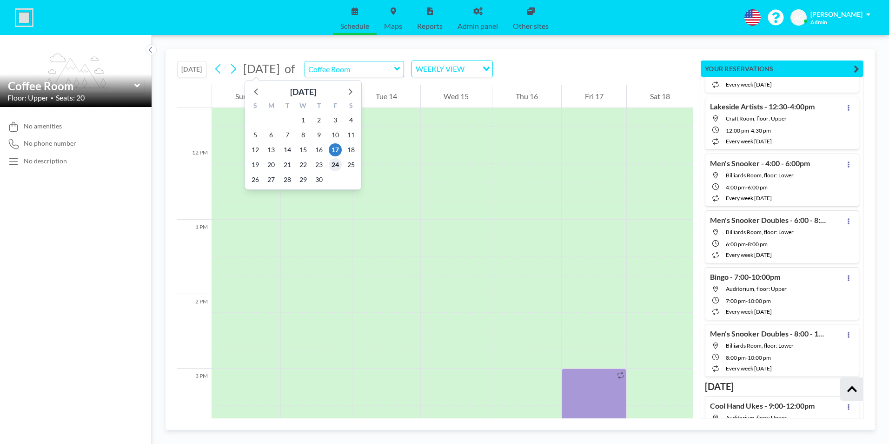
drag, startPoint x: 335, startPoint y: 163, endPoint x: 486, endPoint y: 178, distance: 151.0
click at [336, 163] on span "24" at bounding box center [335, 164] width 13 height 13
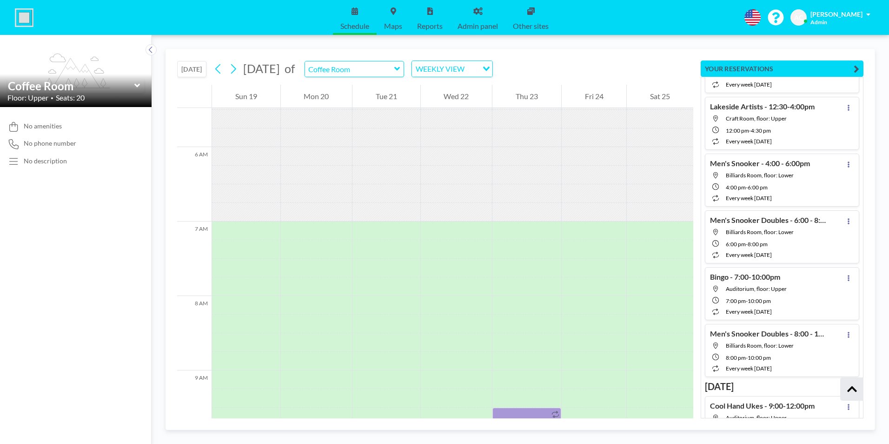
scroll to position [391, 0]
